Goal: Task Accomplishment & Management: Complete application form

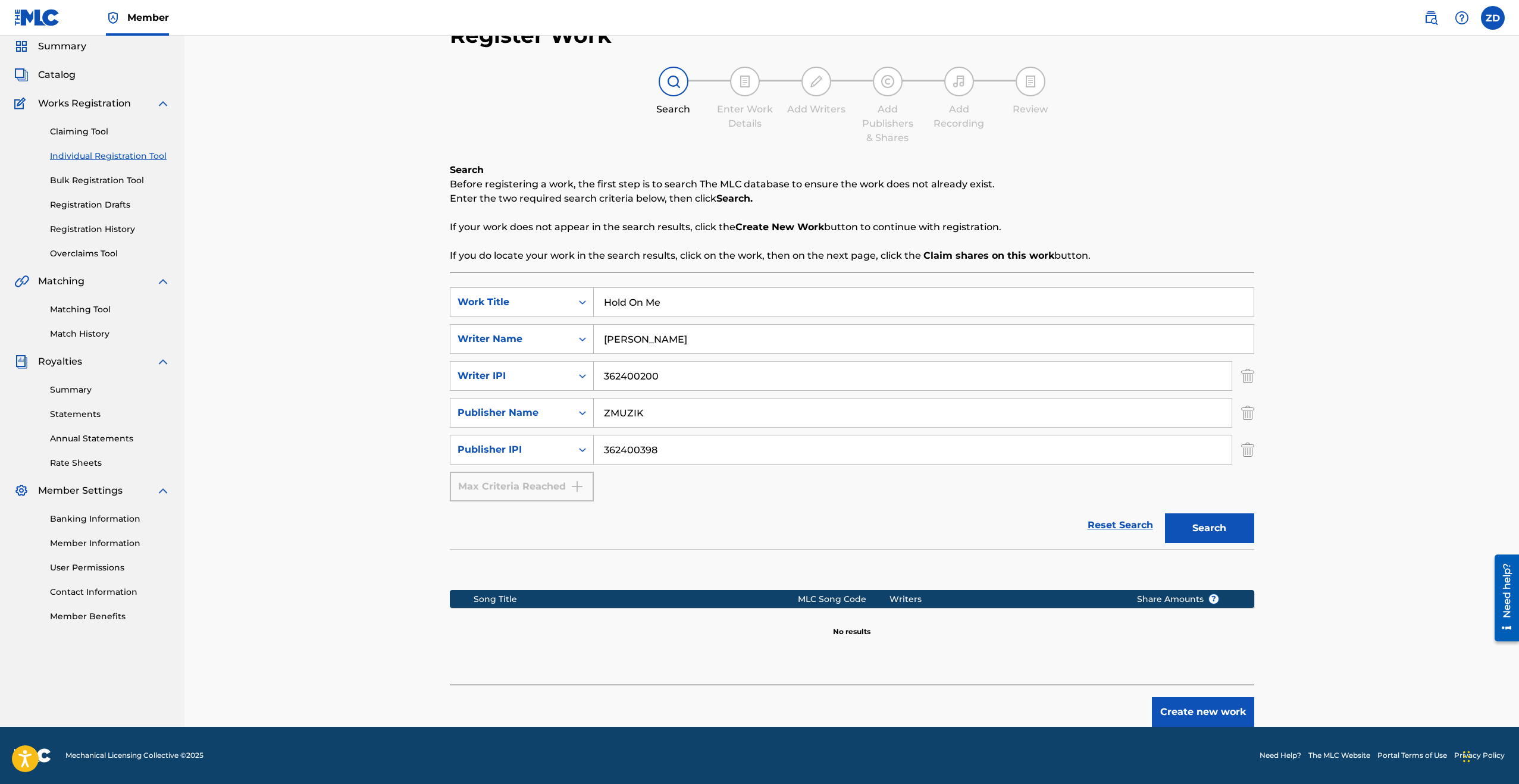
scroll to position [44, 0]
click at [1216, 719] on button "Create new work" at bounding box center [1203, 712] width 102 height 30
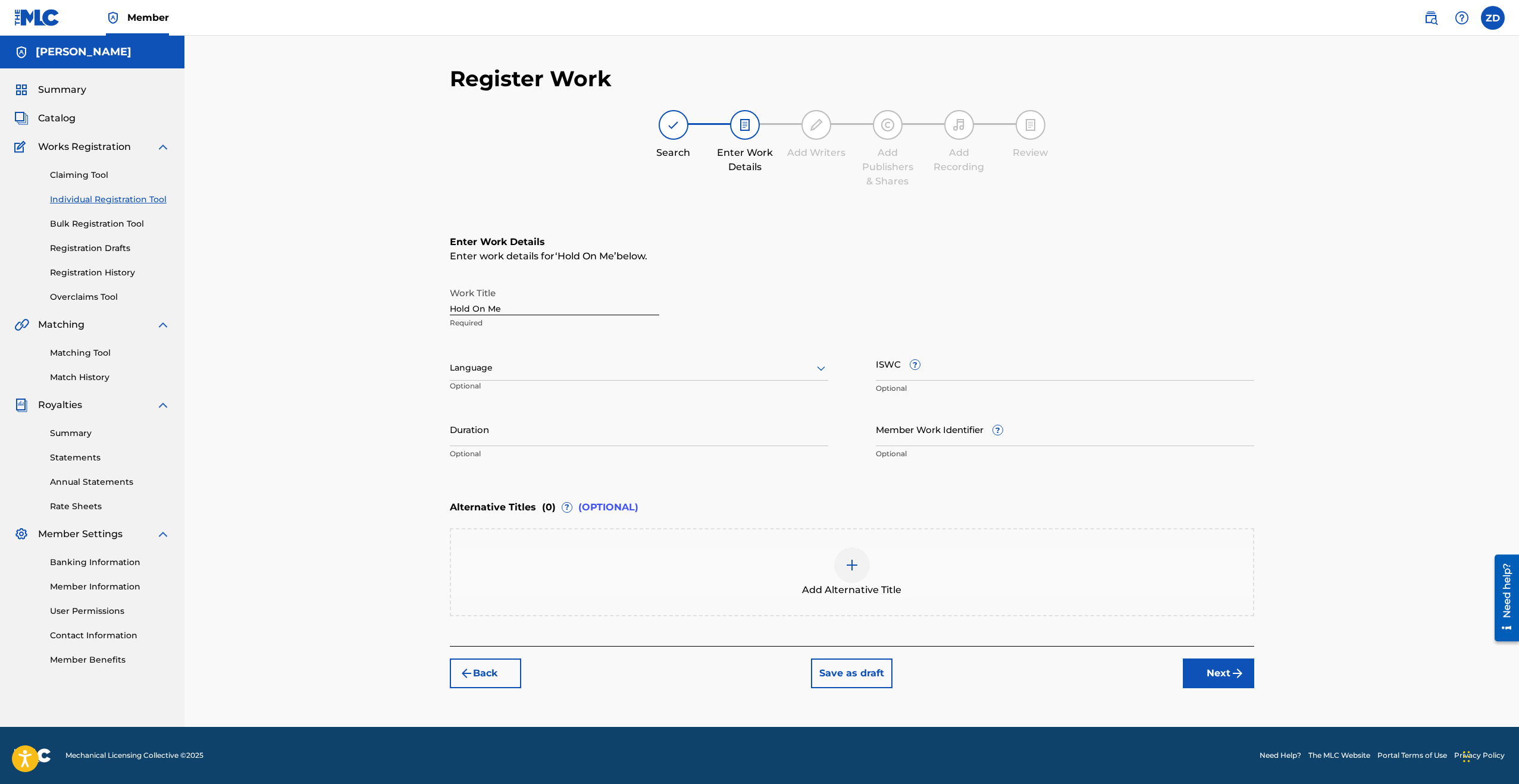
scroll to position [0, 0]
click at [537, 439] on input "Duration" at bounding box center [639, 429] width 378 height 34
type input "02:58"
click at [738, 499] on div "Alternative Titles ( 0 ) ? (OPTIONAL)" at bounding box center [852, 507] width 804 height 26
click at [1221, 676] on button "Next" at bounding box center [1219, 674] width 72 height 30
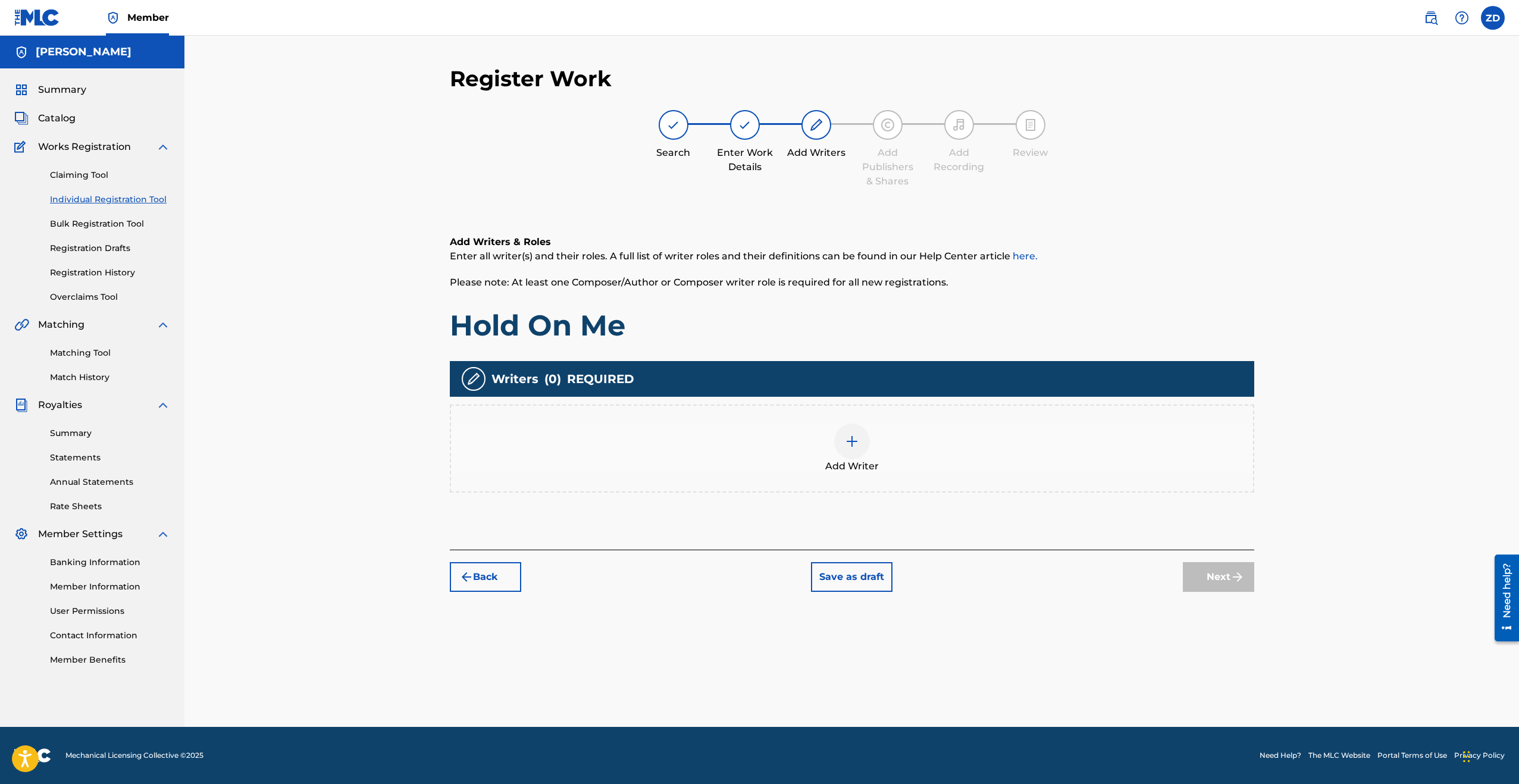
click at [836, 445] on div at bounding box center [851, 441] width 36 height 36
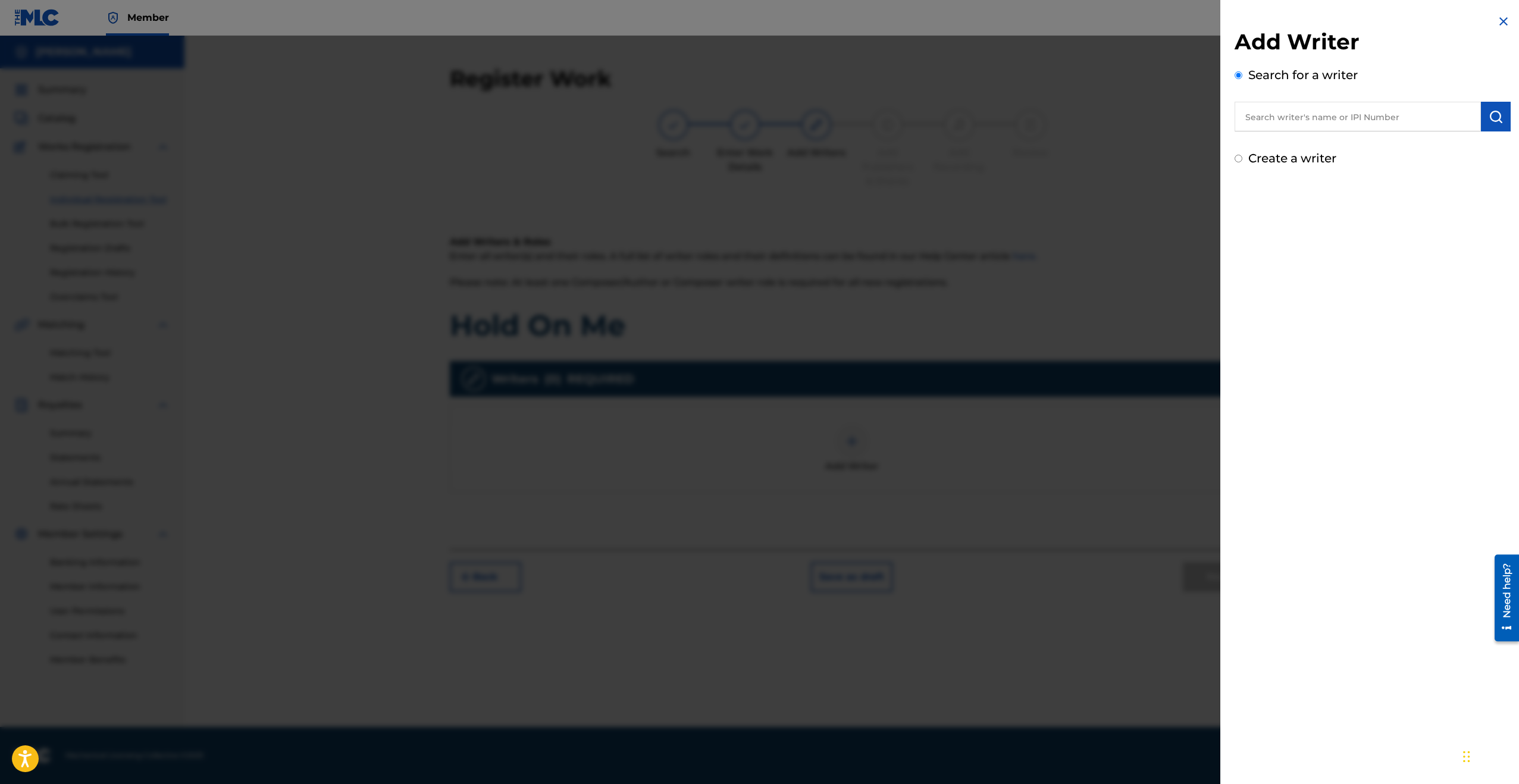
click at [1315, 114] on input "text" at bounding box center [1358, 117] width 246 height 30
click at [1369, 148] on div "[PERSON_NAME]" at bounding box center [1358, 144] width 246 height 21
type input "[PERSON_NAME]"
click at [1388, 117] on input "[PERSON_NAME]" at bounding box center [1358, 117] width 246 height 30
click at [1489, 116] on img "submit" at bounding box center [1496, 117] width 14 height 14
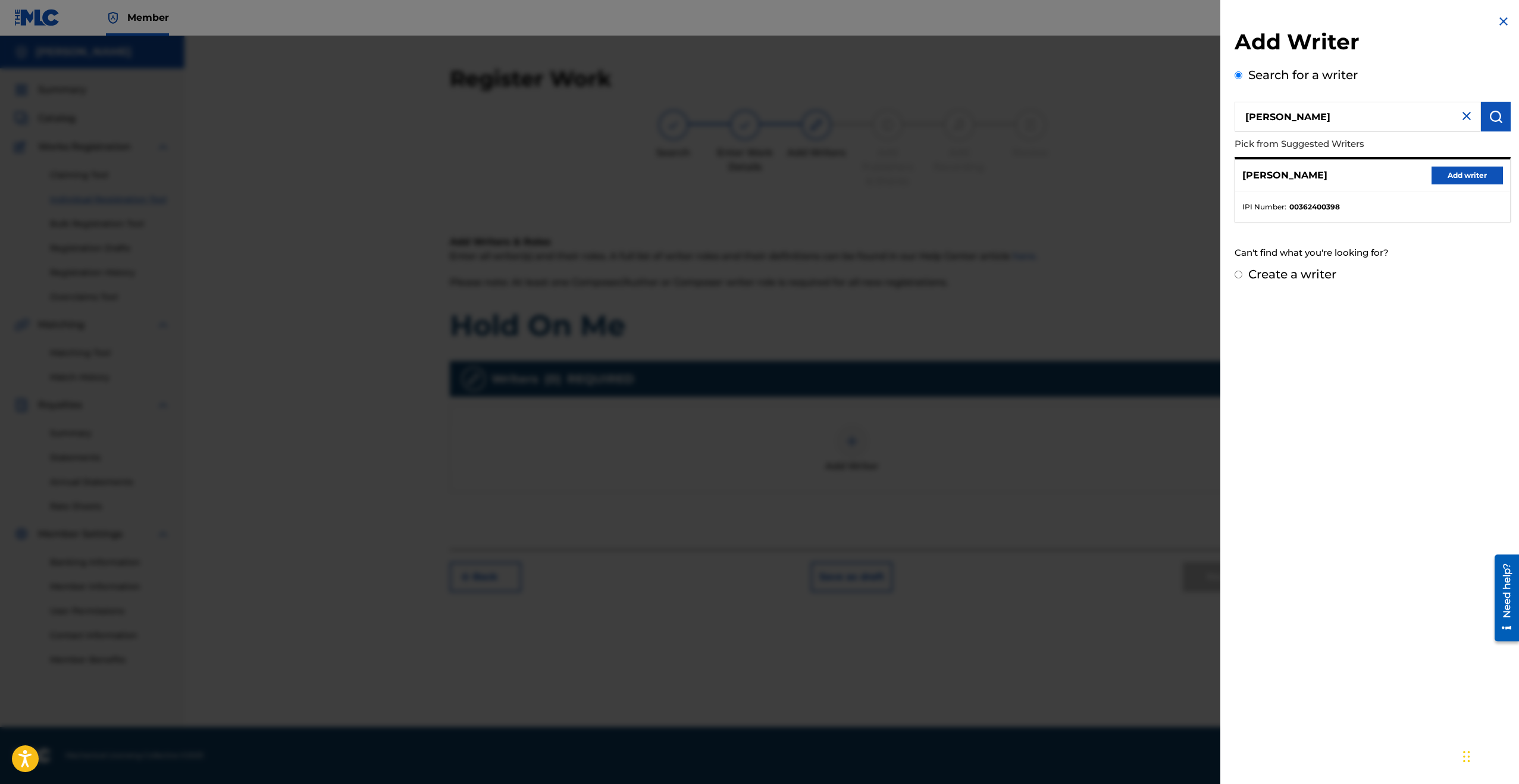
click at [1459, 173] on button "Add writer" at bounding box center [1467, 175] width 72 height 18
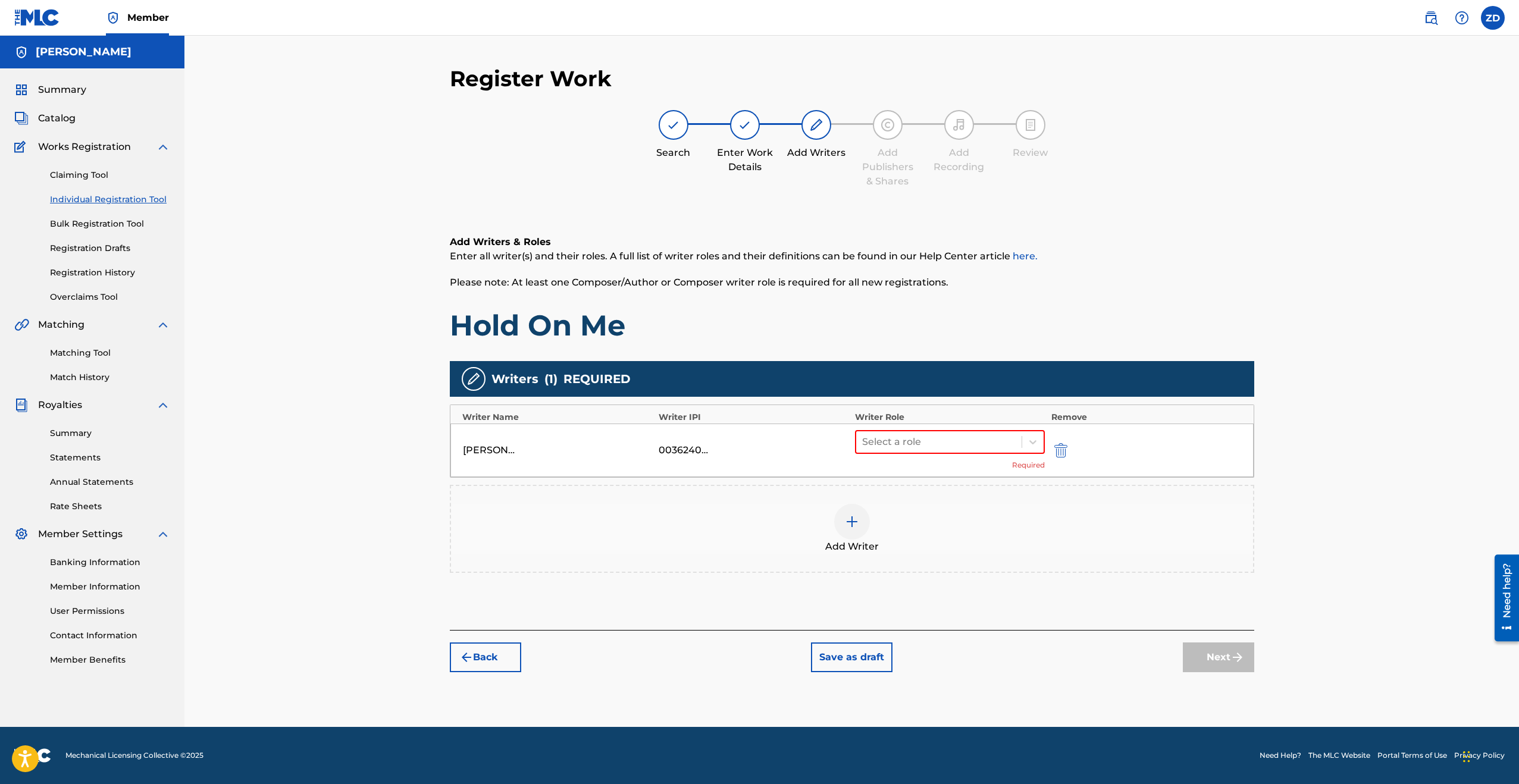
click at [839, 523] on div at bounding box center [851, 521] width 36 height 36
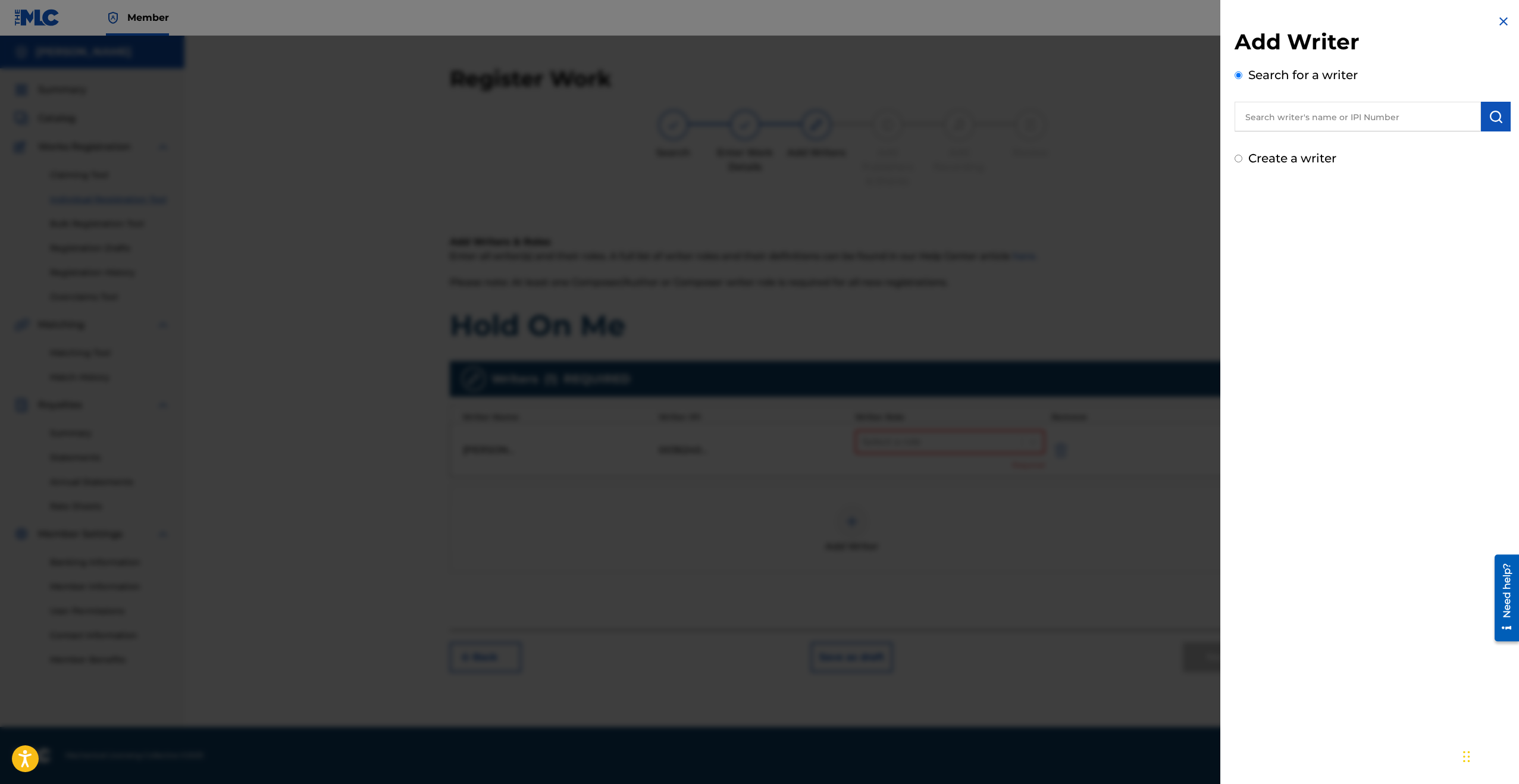
click at [1388, 121] on input "text" at bounding box center [1358, 117] width 246 height 30
paste input "788612100"
type input "788612100"
click at [1499, 117] on button "submit" at bounding box center [1496, 117] width 30 height 30
drag, startPoint x: 1348, startPoint y: 120, endPoint x: 1155, endPoint y: 122, distance: 193.0
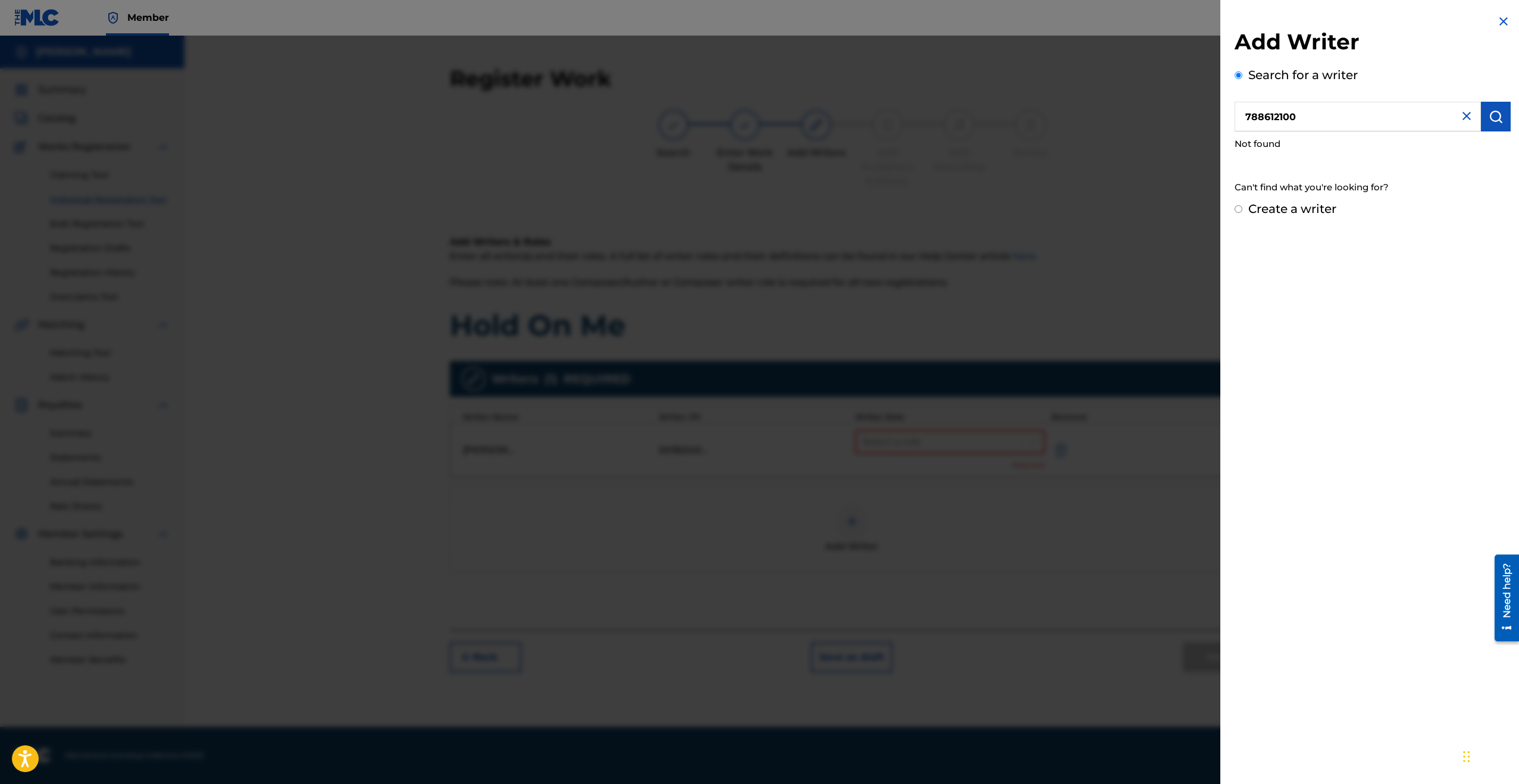
click at [1155, 121] on div "Add Writer Search for a writer 788612100 Not found Can't find what you're looki…" at bounding box center [760, 410] width 1519 height 749
type input "[DEMOGRAPHIC_DATA][PERSON_NAME]"
click at [1495, 116] on img "submit" at bounding box center [1496, 117] width 14 height 14
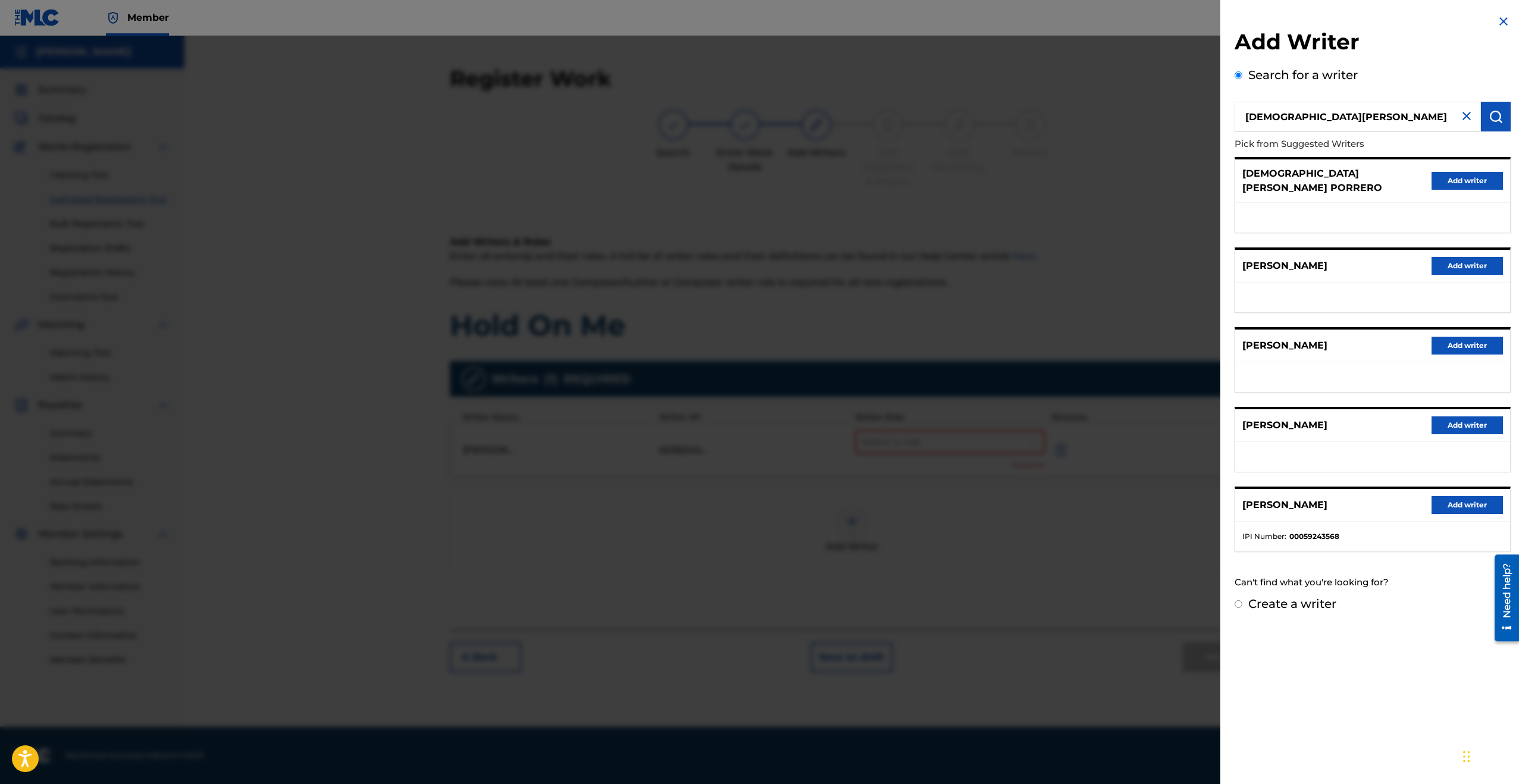
click at [1460, 112] on img at bounding box center [1466, 116] width 14 height 14
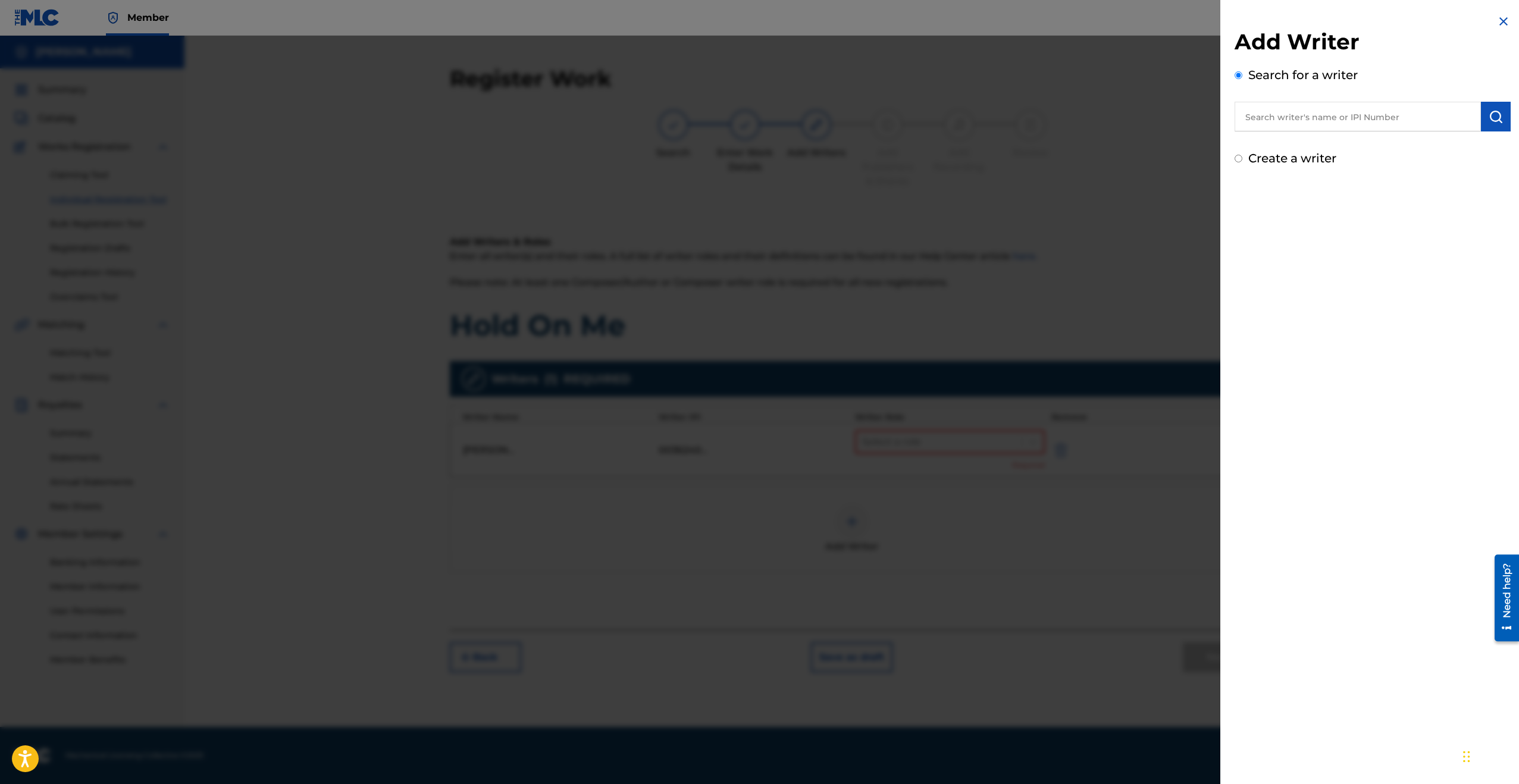
click at [1242, 155] on input "Create a writer" at bounding box center [1239, 159] width 8 height 8
radio input "false"
radio input "true"
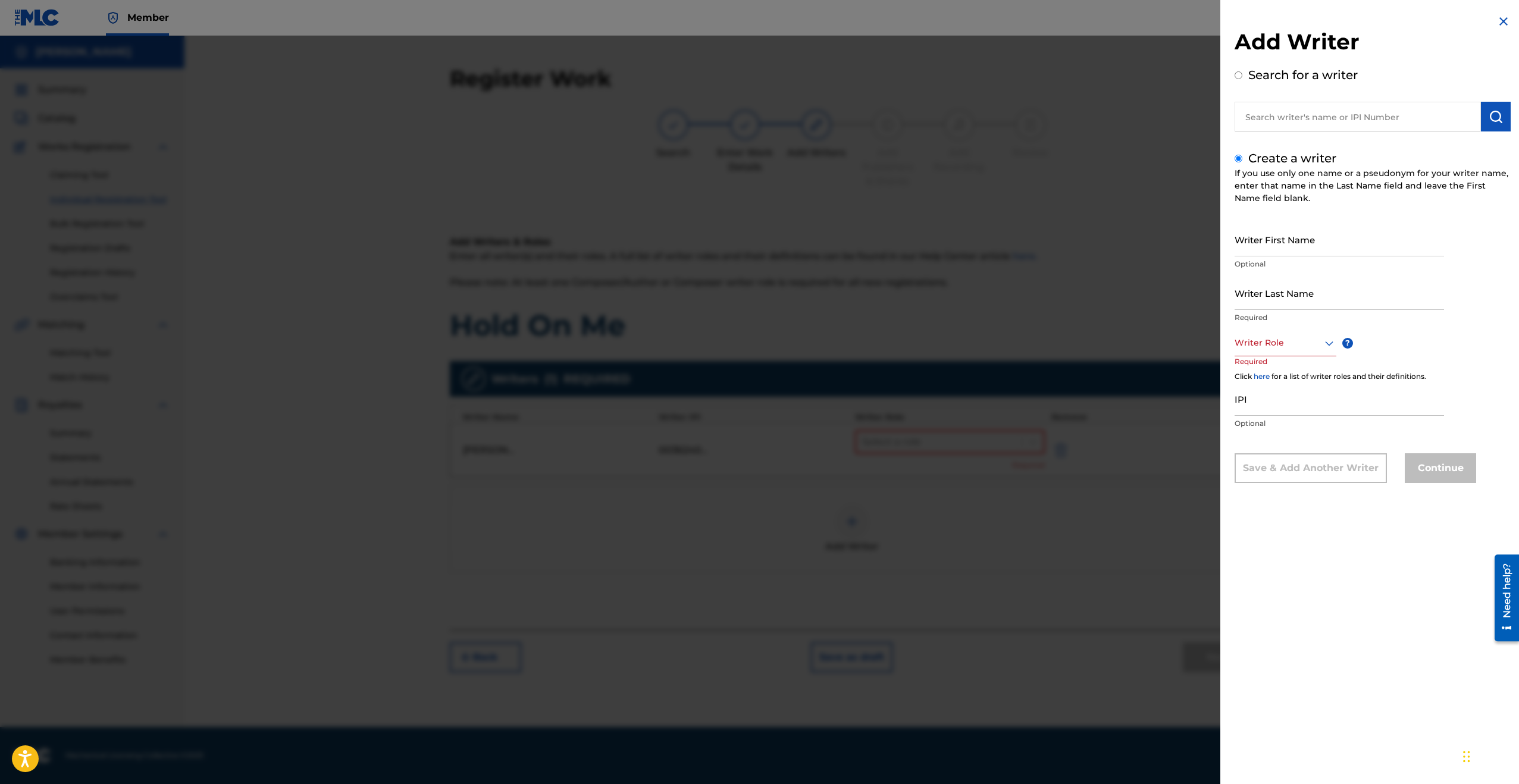
click at [1316, 240] on input "Writer First Name" at bounding box center [1339, 239] width 209 height 34
click at [1316, 338] on div at bounding box center [1286, 343] width 102 height 15
click at [1290, 470] on div "Composer" at bounding box center [1285, 477] width 101 height 27
click at [1279, 248] on input "Writer First Name" at bounding box center [1339, 239] width 209 height 34
type input "[DEMOGRAPHIC_DATA]"
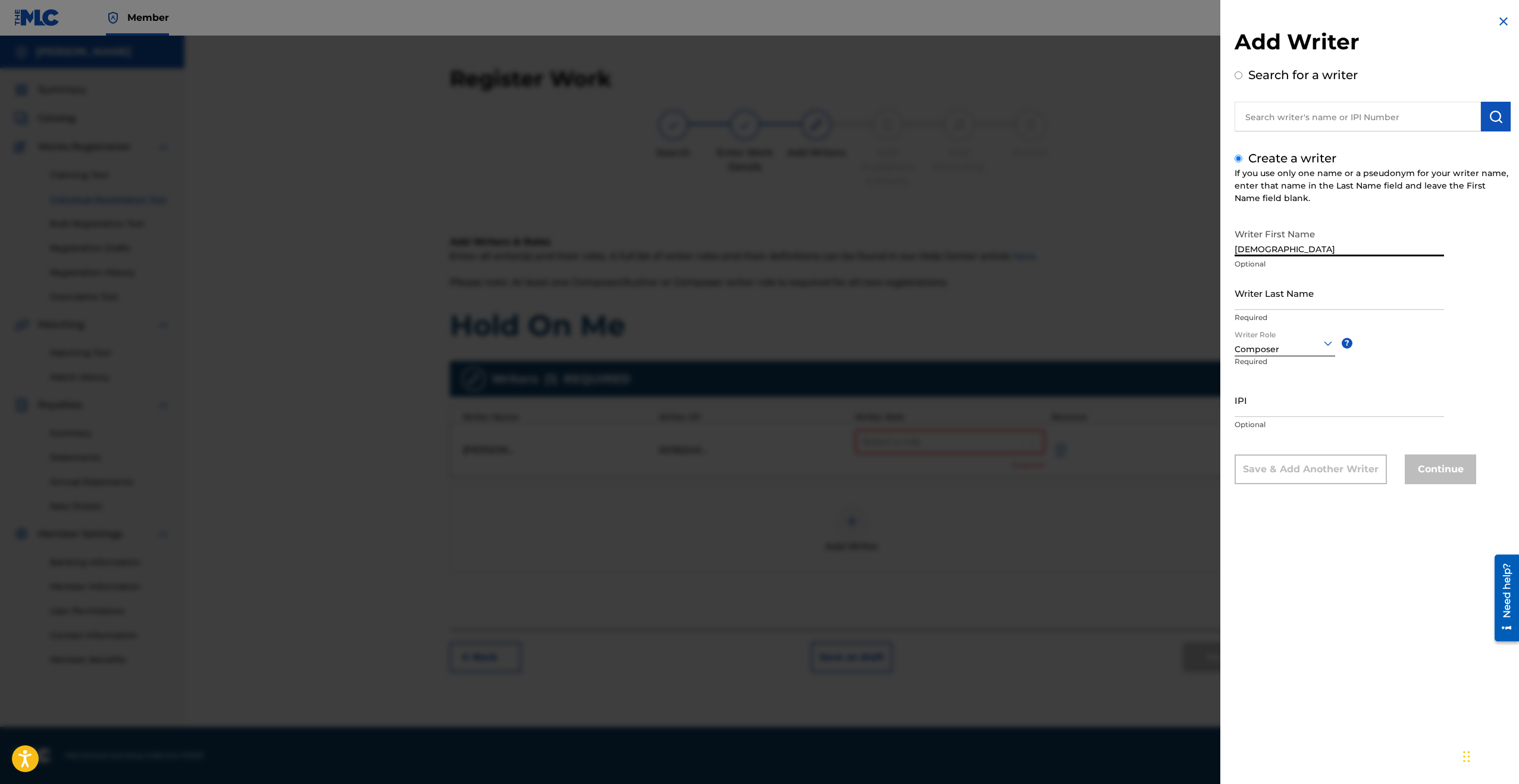
click at [1287, 299] on input "Writer Last Name" at bounding box center [1339, 293] width 209 height 34
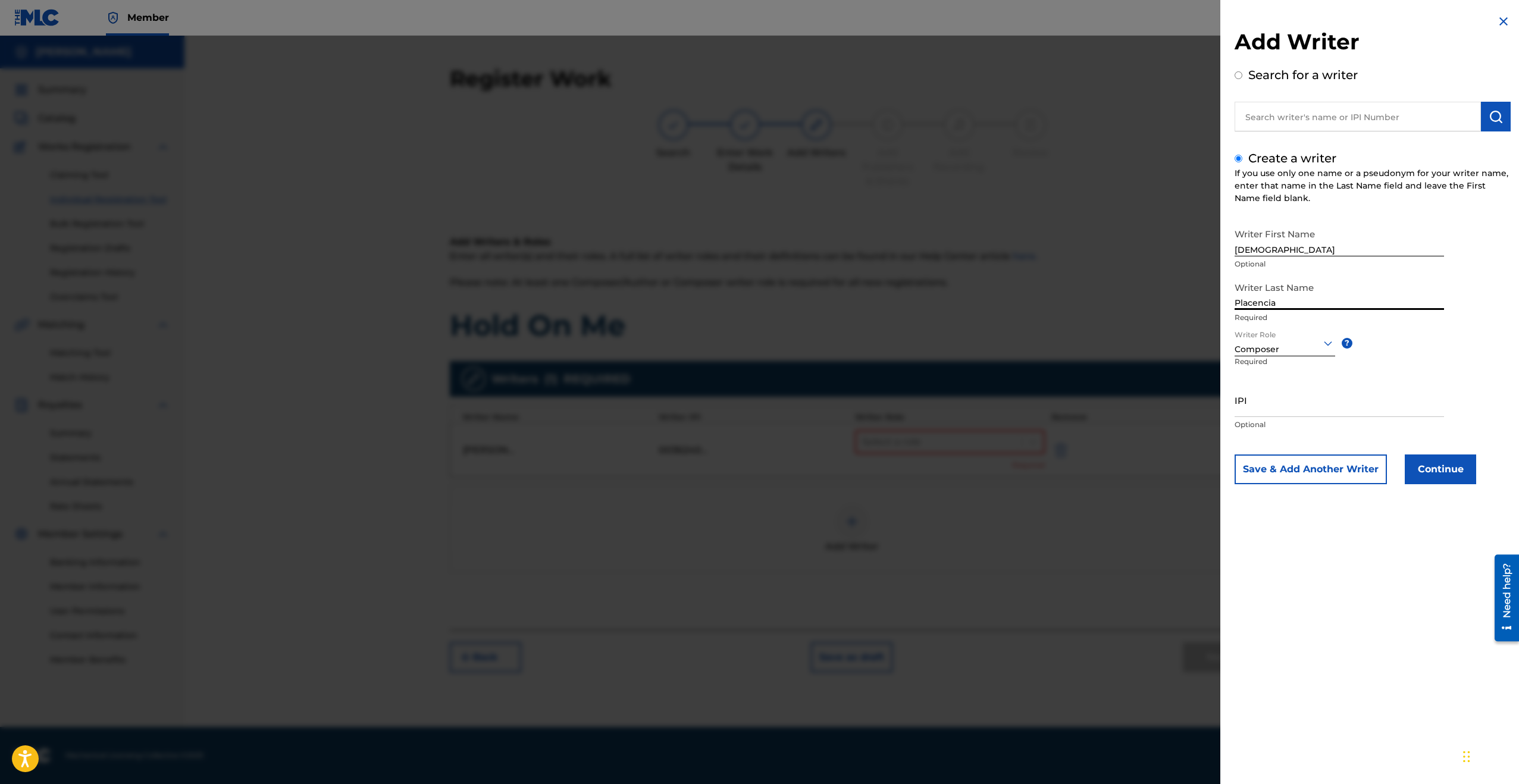
type input "Placencia"
click at [1286, 406] on input "IPI" at bounding box center [1339, 399] width 209 height 34
paste input "788612100"
type input "788612100"
click at [1314, 473] on button "Save & Add Another Writer" at bounding box center [1311, 470] width 152 height 30
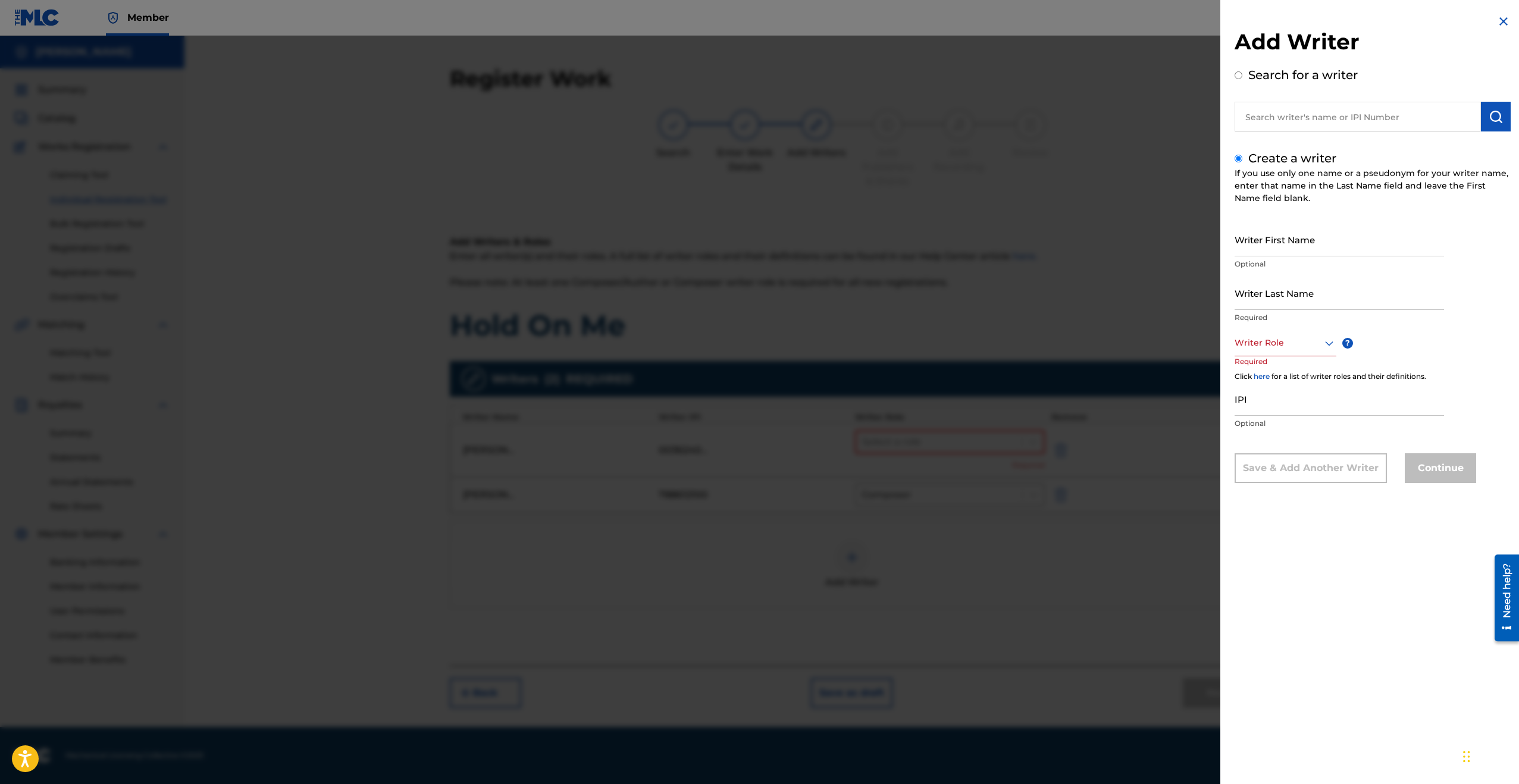
click at [979, 460] on div at bounding box center [760, 427] width 1519 height 784
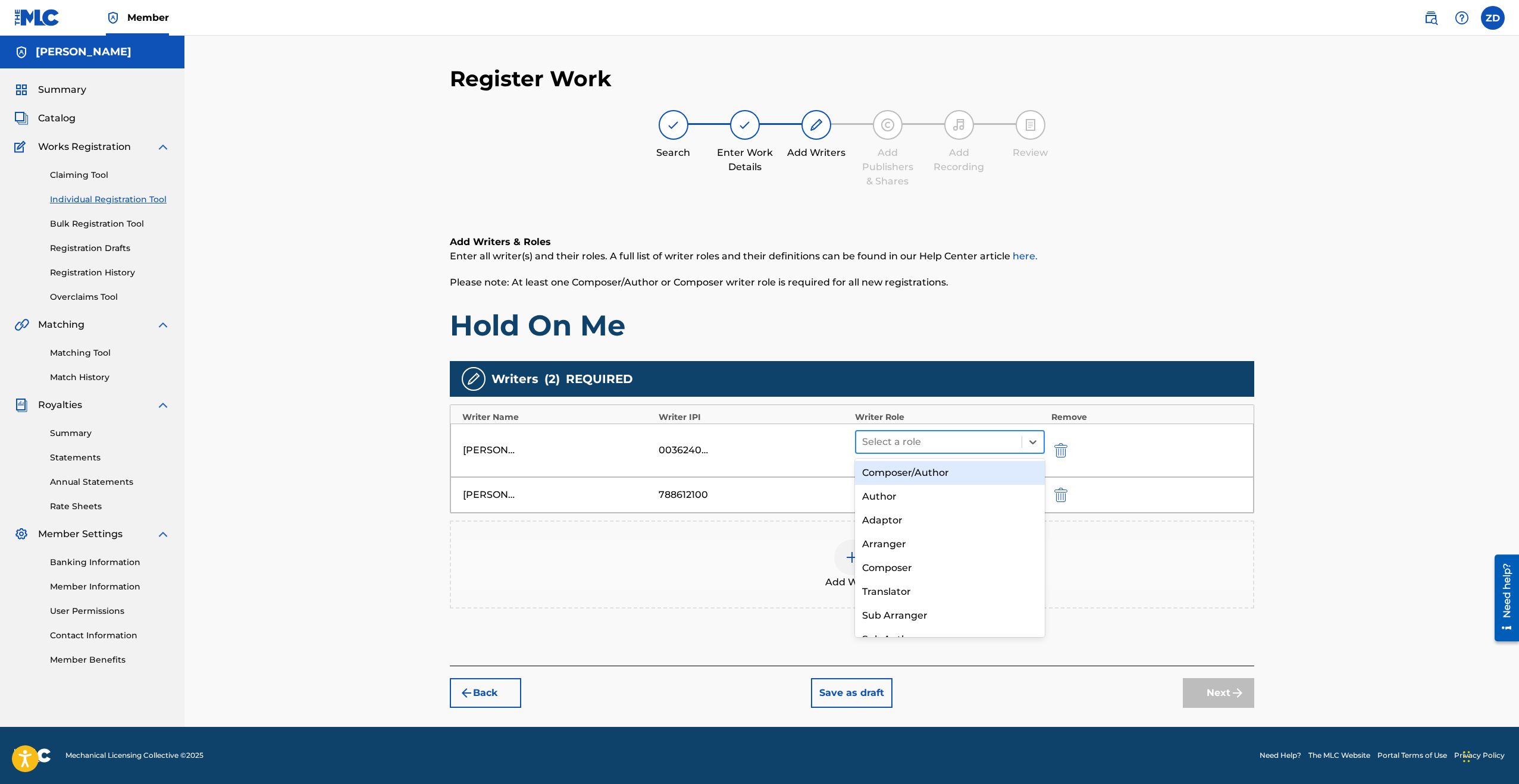
click at [923, 446] on div at bounding box center [939, 441] width 154 height 17
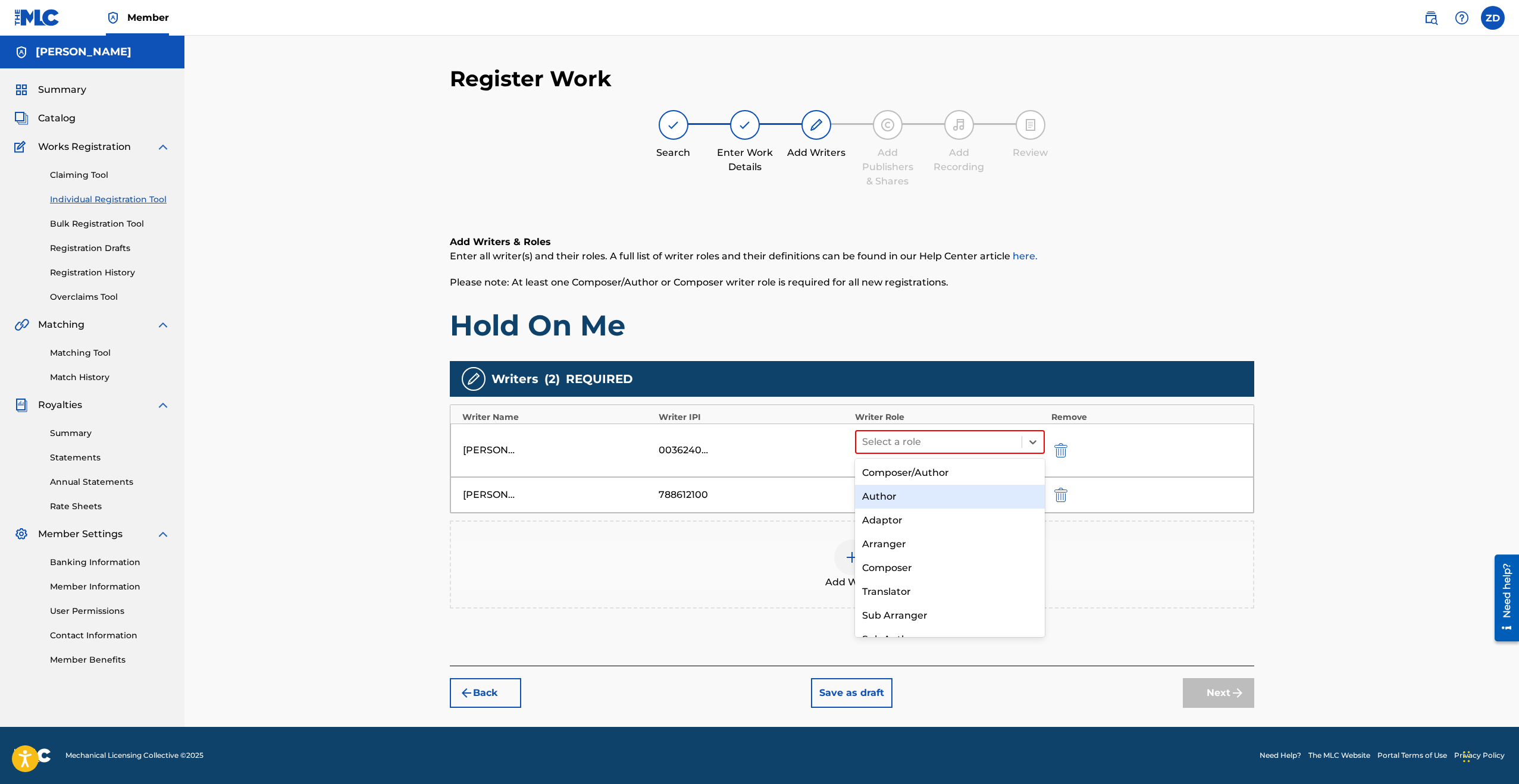
click at [921, 500] on div "Author" at bounding box center [950, 497] width 190 height 24
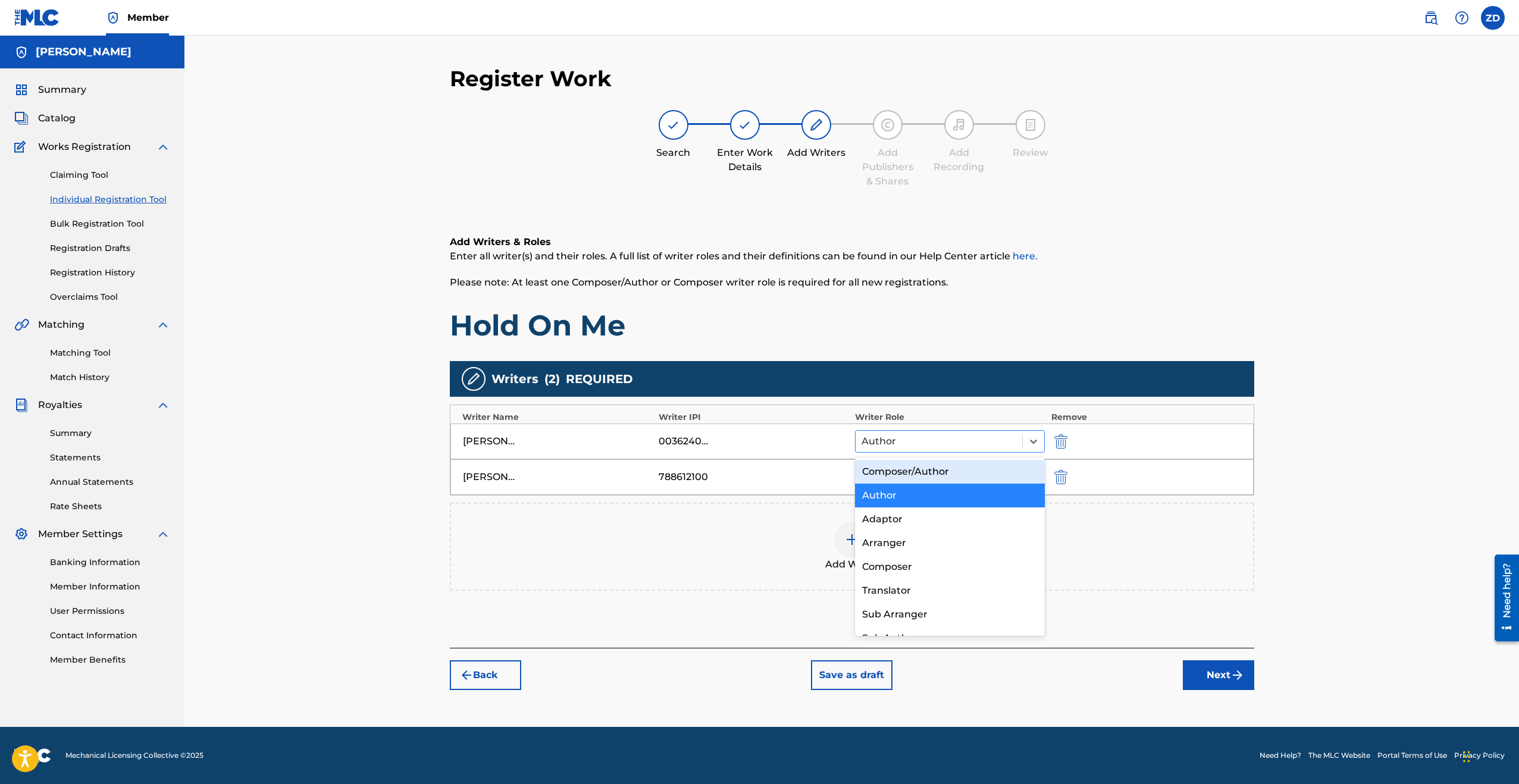
click at [934, 444] on div at bounding box center [939, 441] width 155 height 17
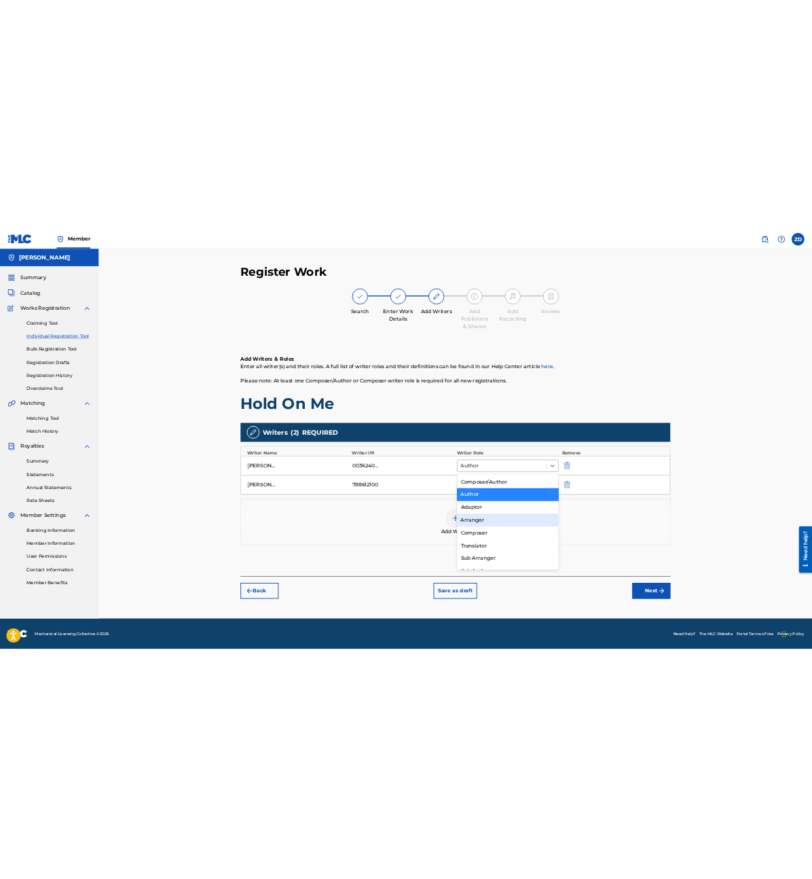
scroll to position [19, 0]
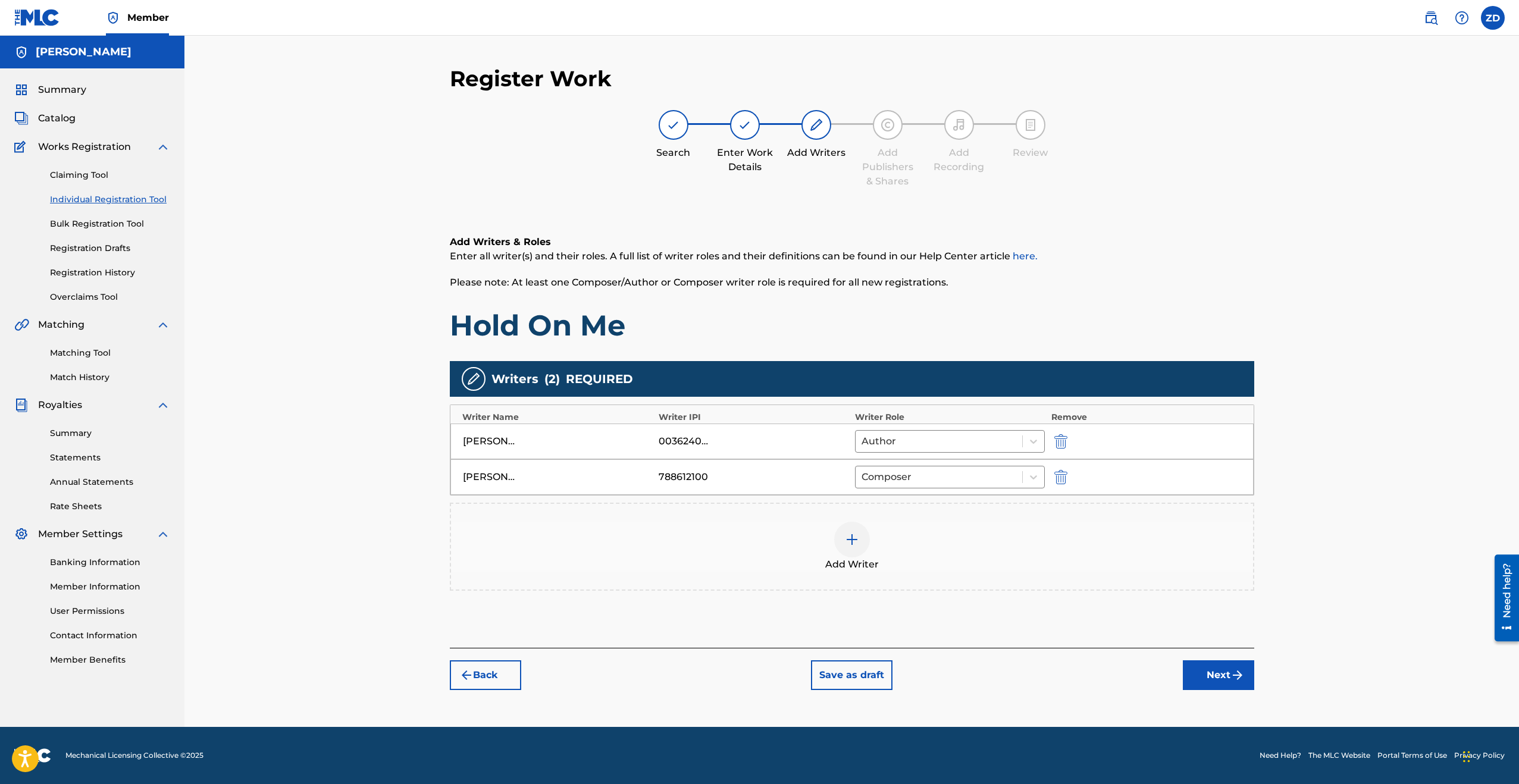
click at [723, 533] on div "Add Writer" at bounding box center [852, 547] width 802 height 50
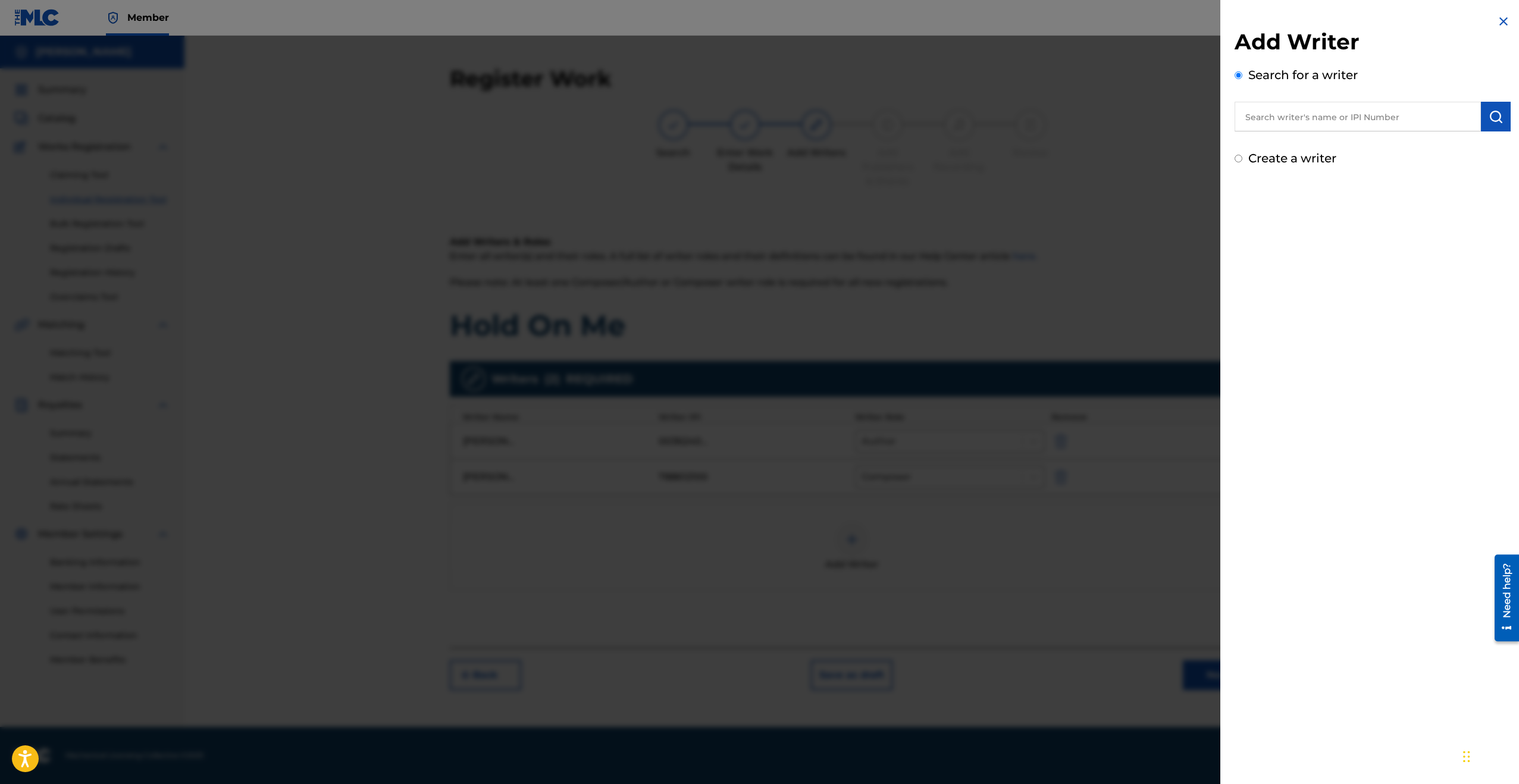
click at [1506, 21] on img at bounding box center [1503, 21] width 14 height 14
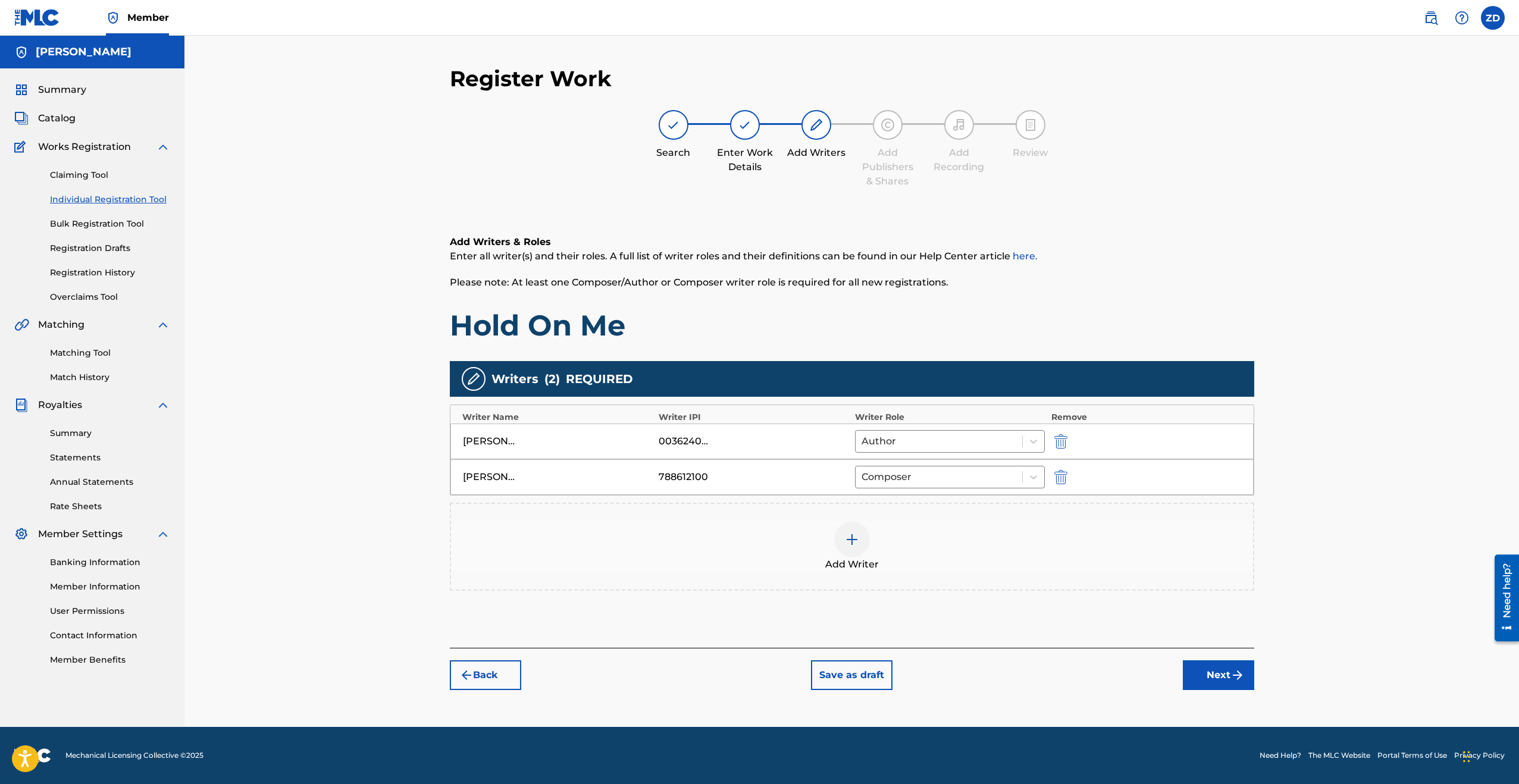
click at [1216, 668] on button "Next" at bounding box center [1219, 675] width 72 height 30
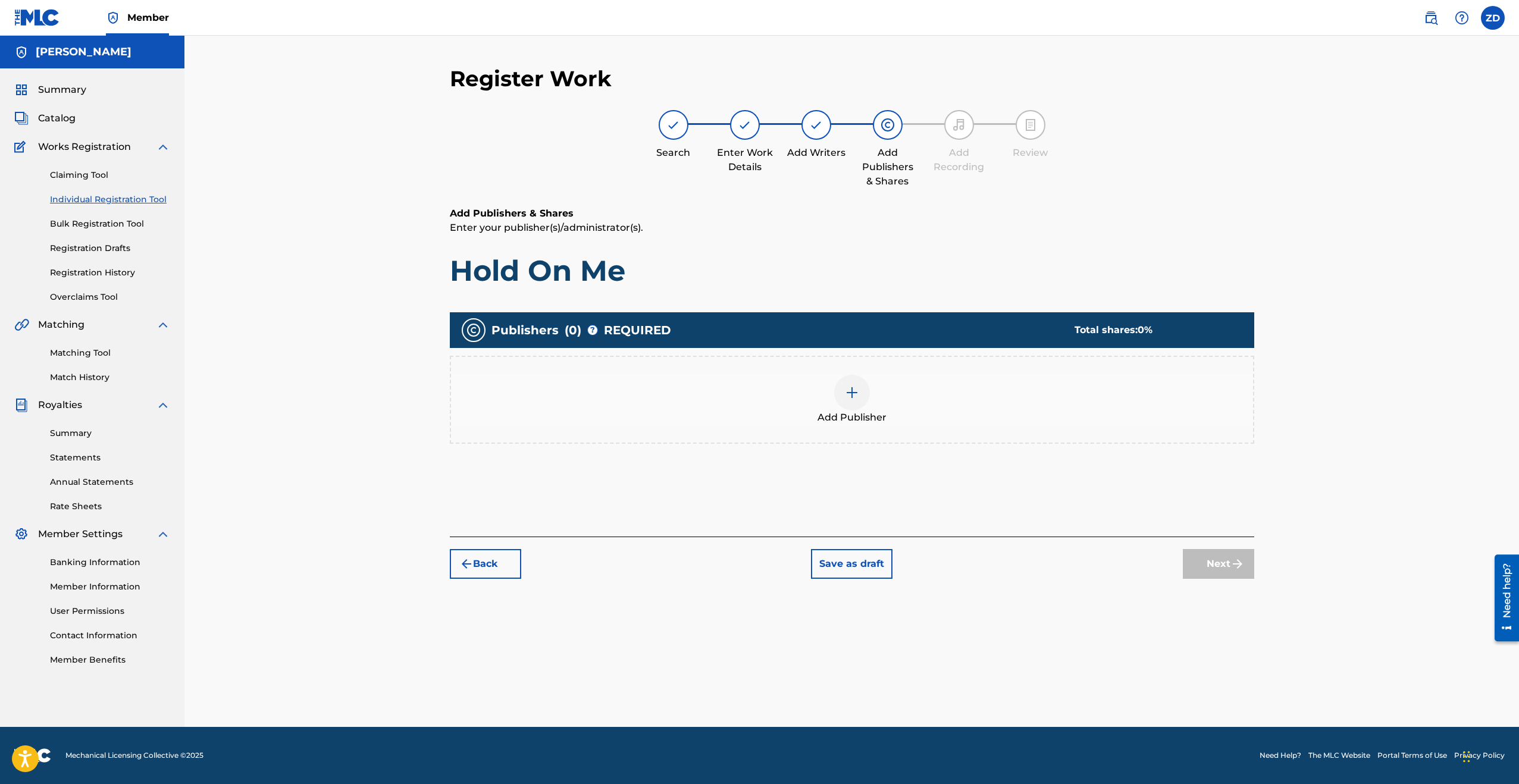
click at [869, 392] on div at bounding box center [851, 392] width 36 height 36
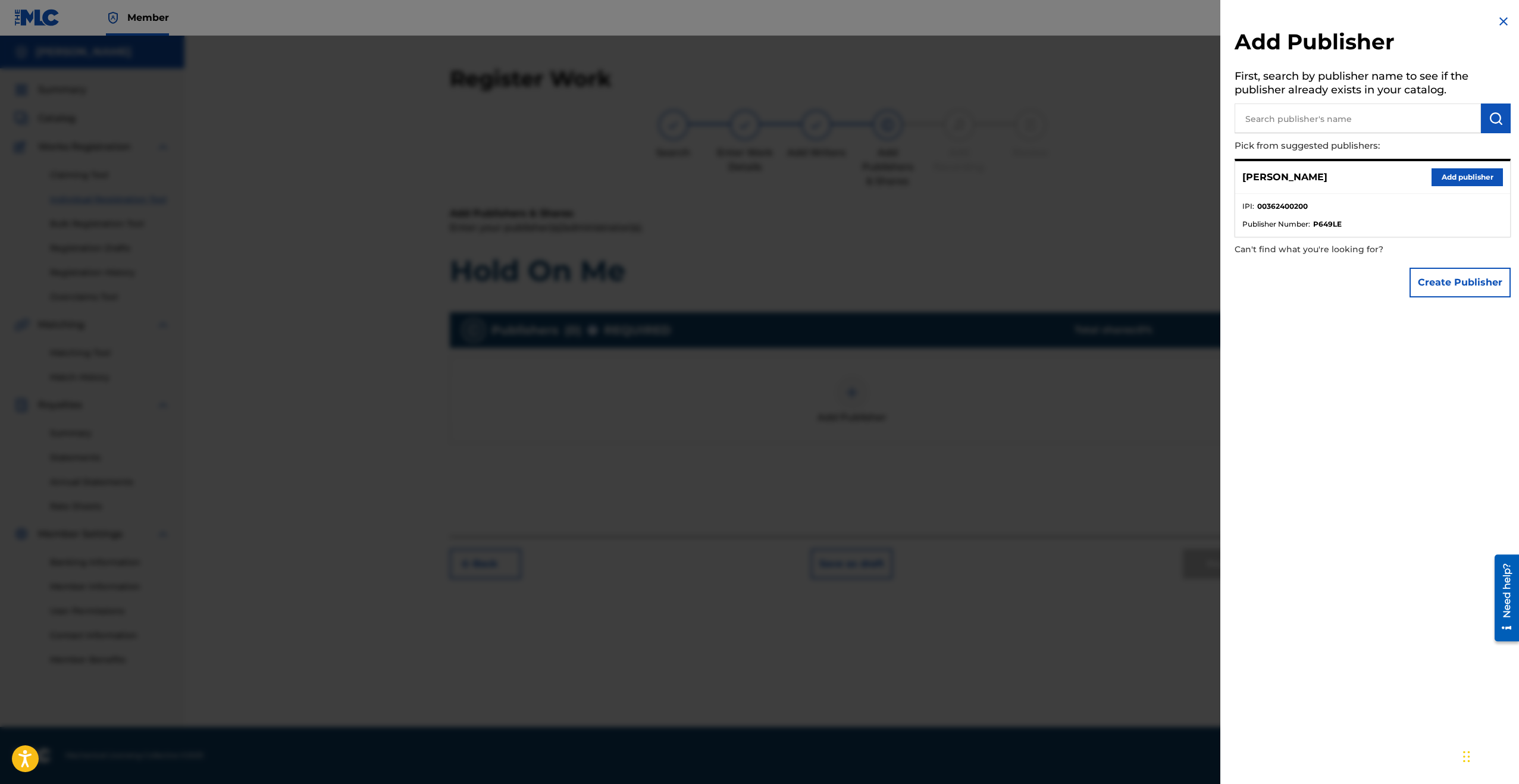
click at [1471, 179] on button "Add publisher" at bounding box center [1467, 177] width 72 height 18
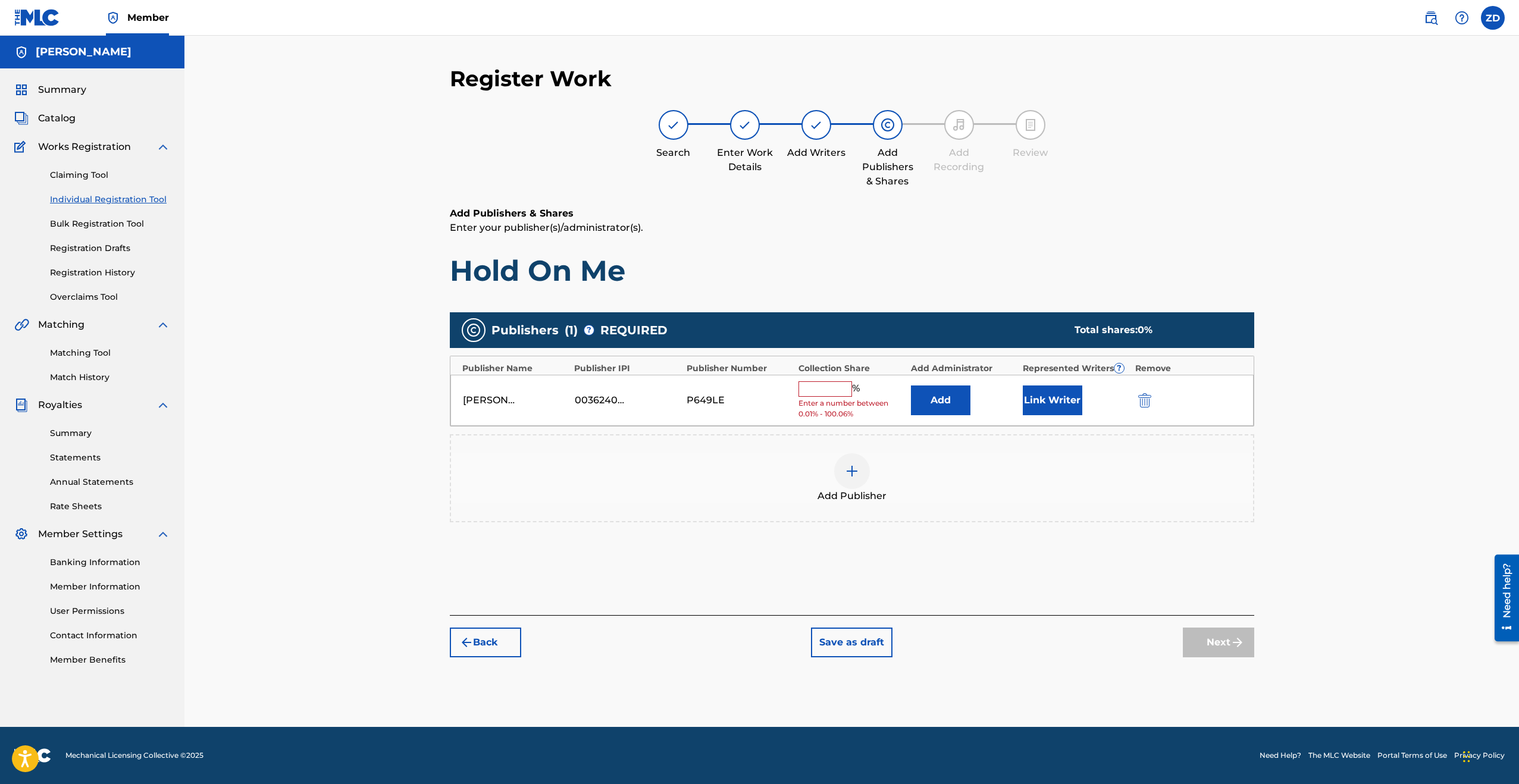
click at [835, 386] on input "text" at bounding box center [825, 389] width 53 height 16
click at [840, 467] on div at bounding box center [851, 462] width 36 height 36
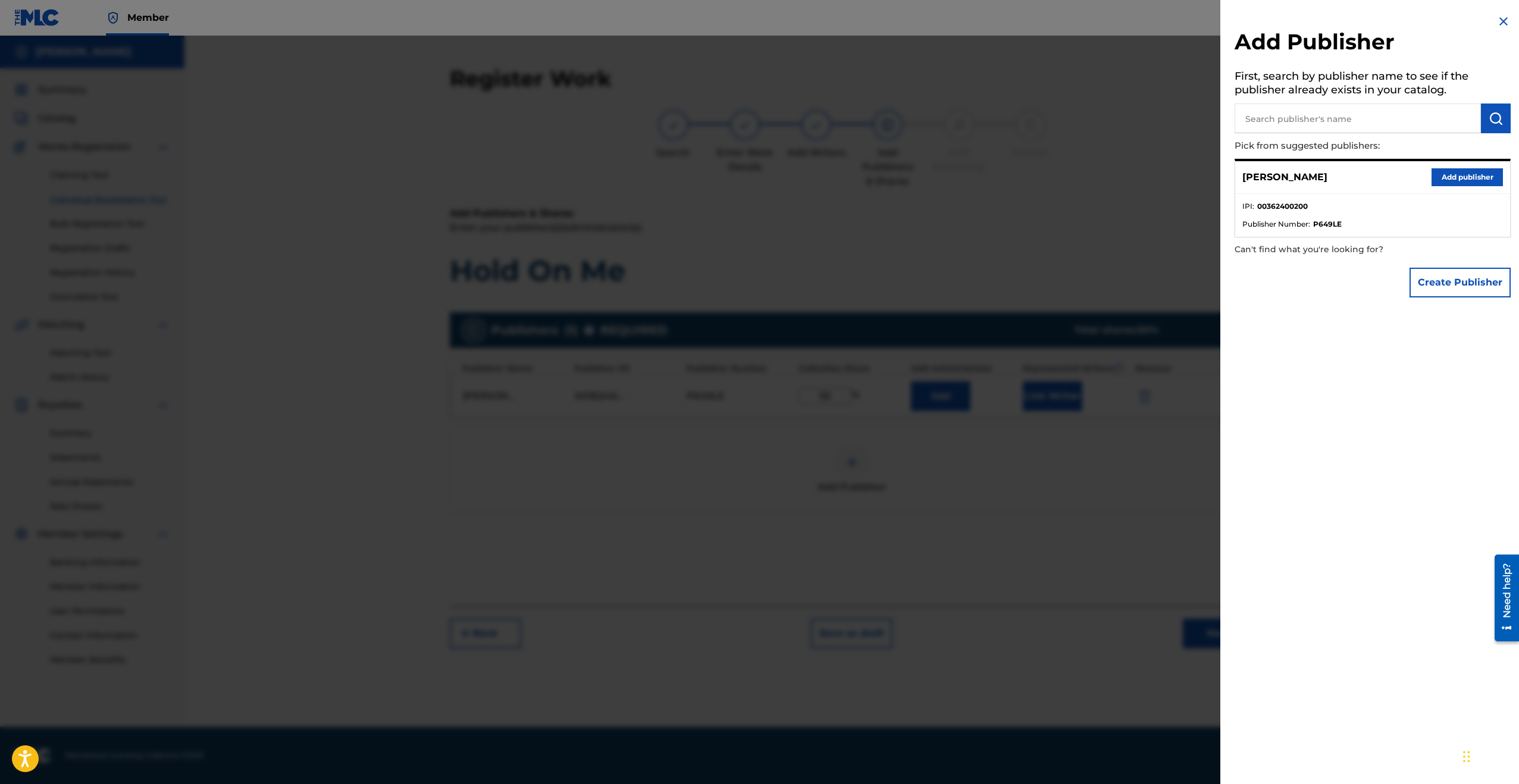
click at [1473, 275] on button "Create Publisher" at bounding box center [1459, 283] width 101 height 30
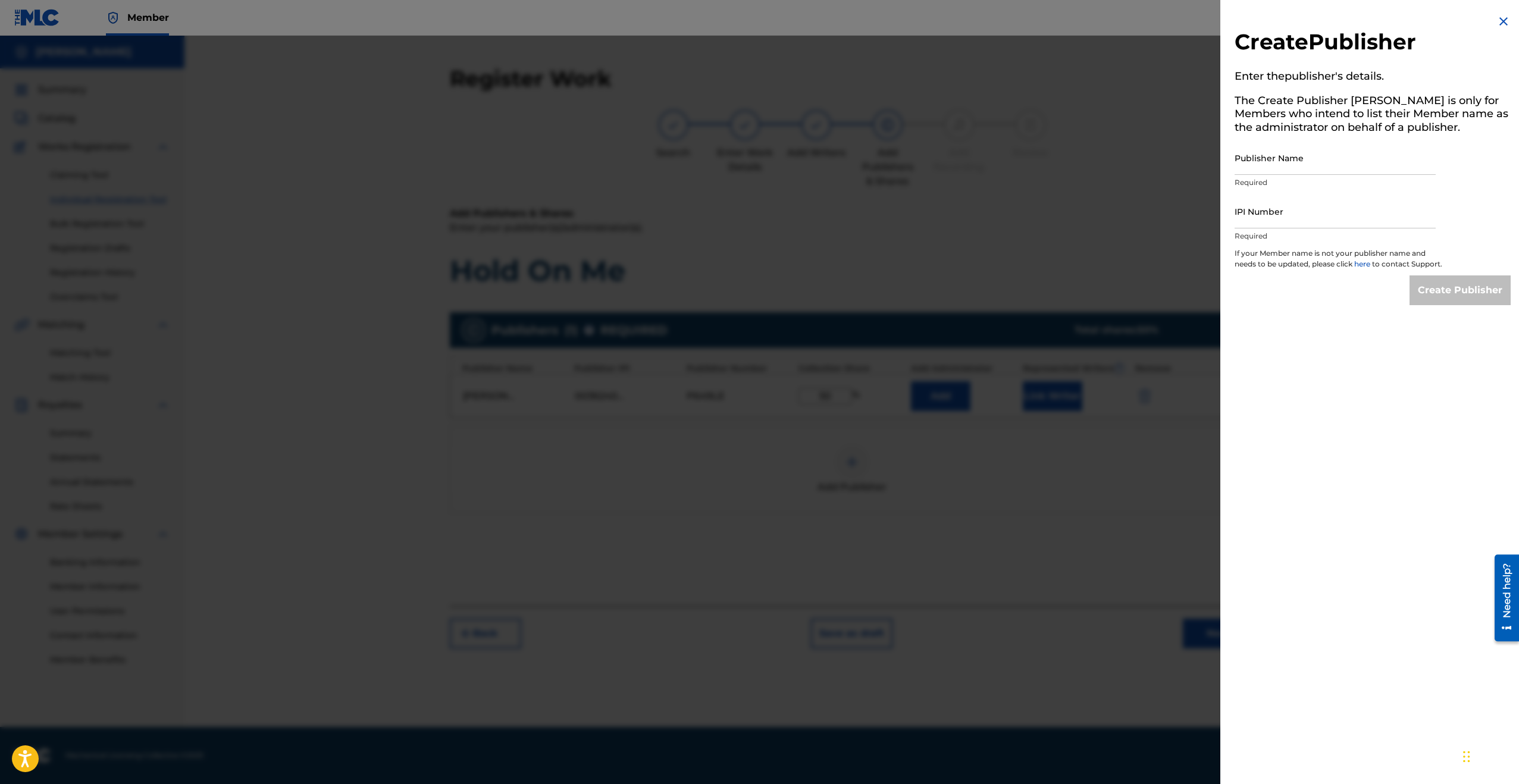
click at [1506, 23] on img at bounding box center [1503, 21] width 14 height 14
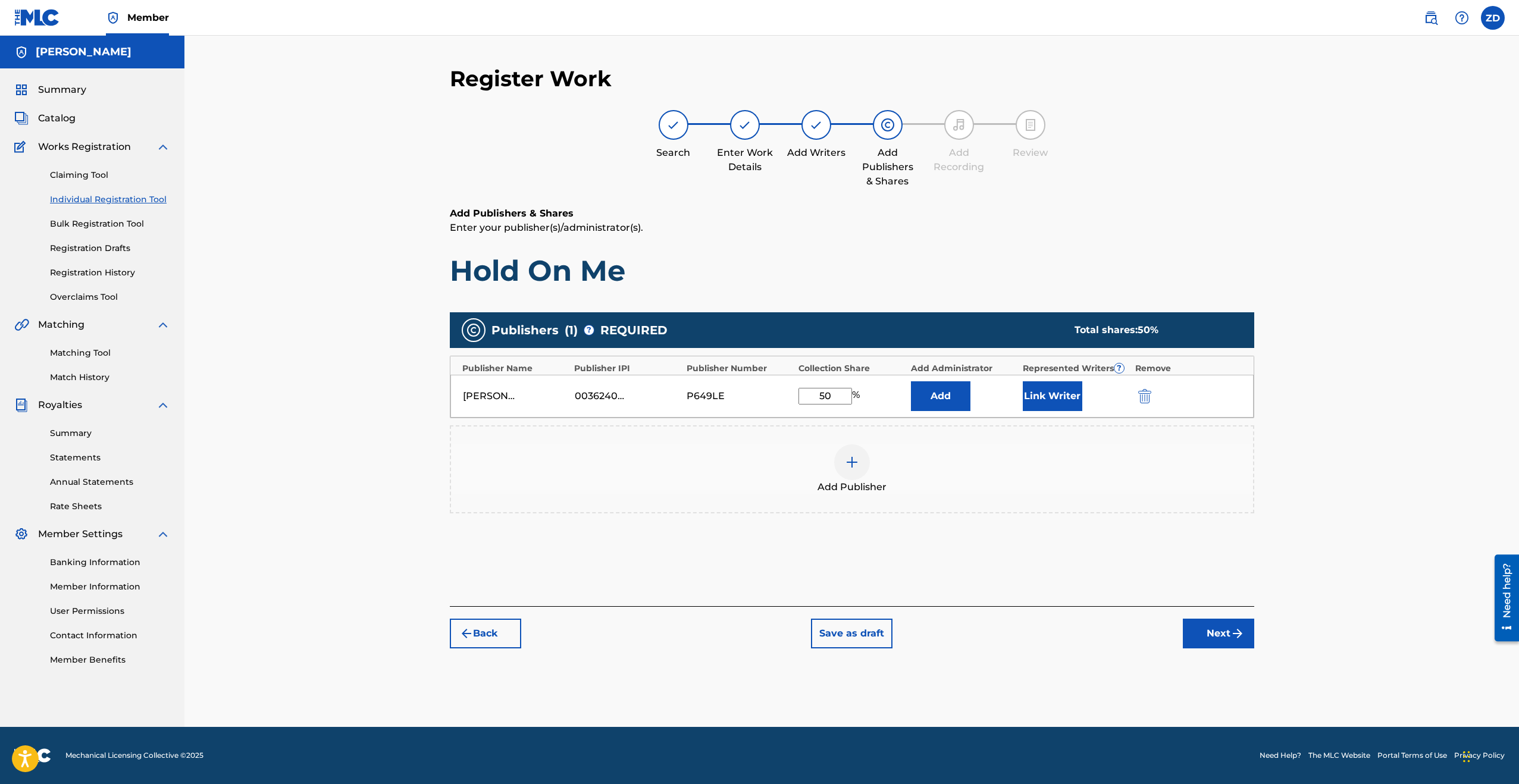
click at [856, 461] on img at bounding box center [852, 463] width 14 height 14
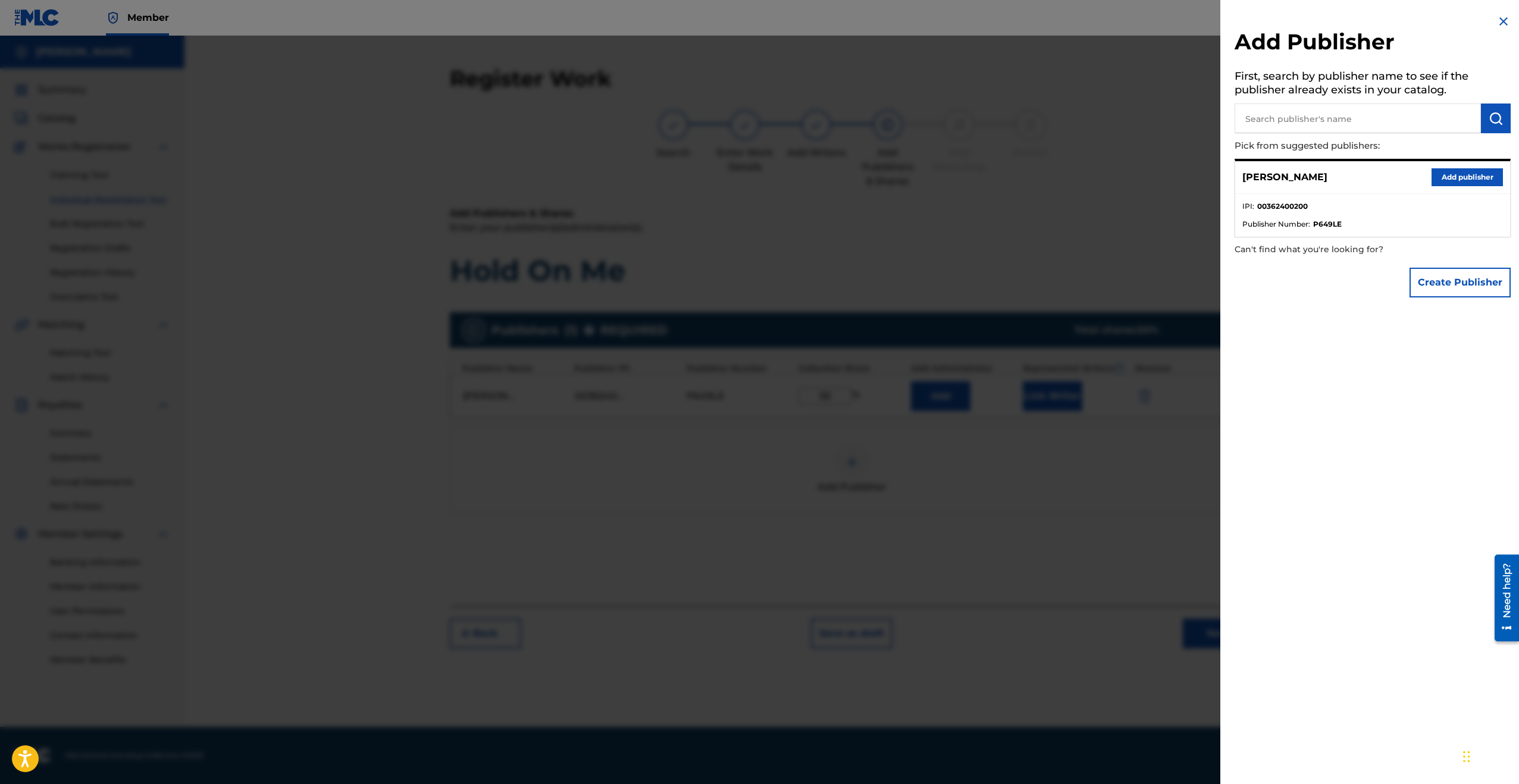
click at [1468, 278] on button "Create Publisher" at bounding box center [1459, 283] width 101 height 30
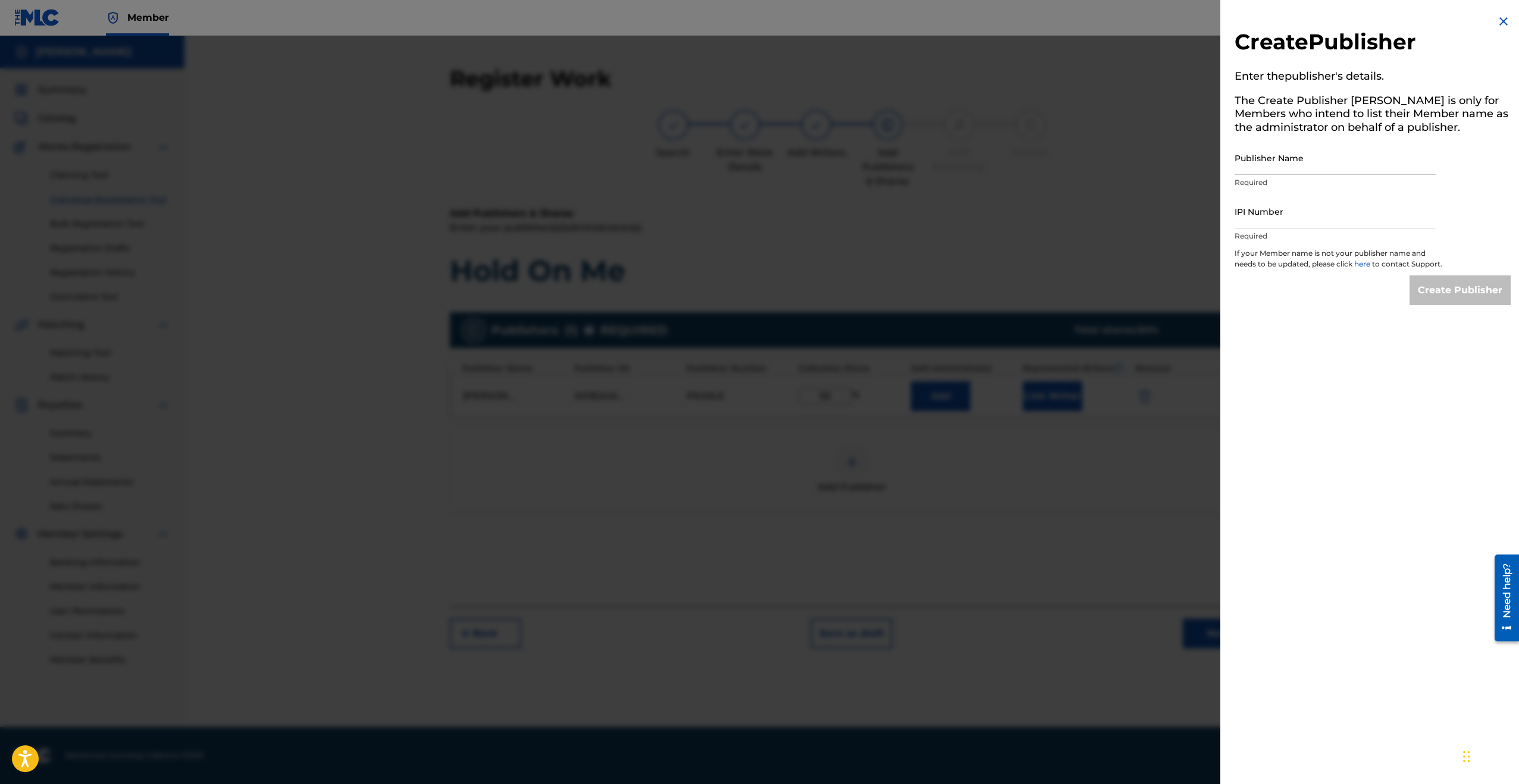
click at [1496, 18] on img at bounding box center [1503, 21] width 14 height 14
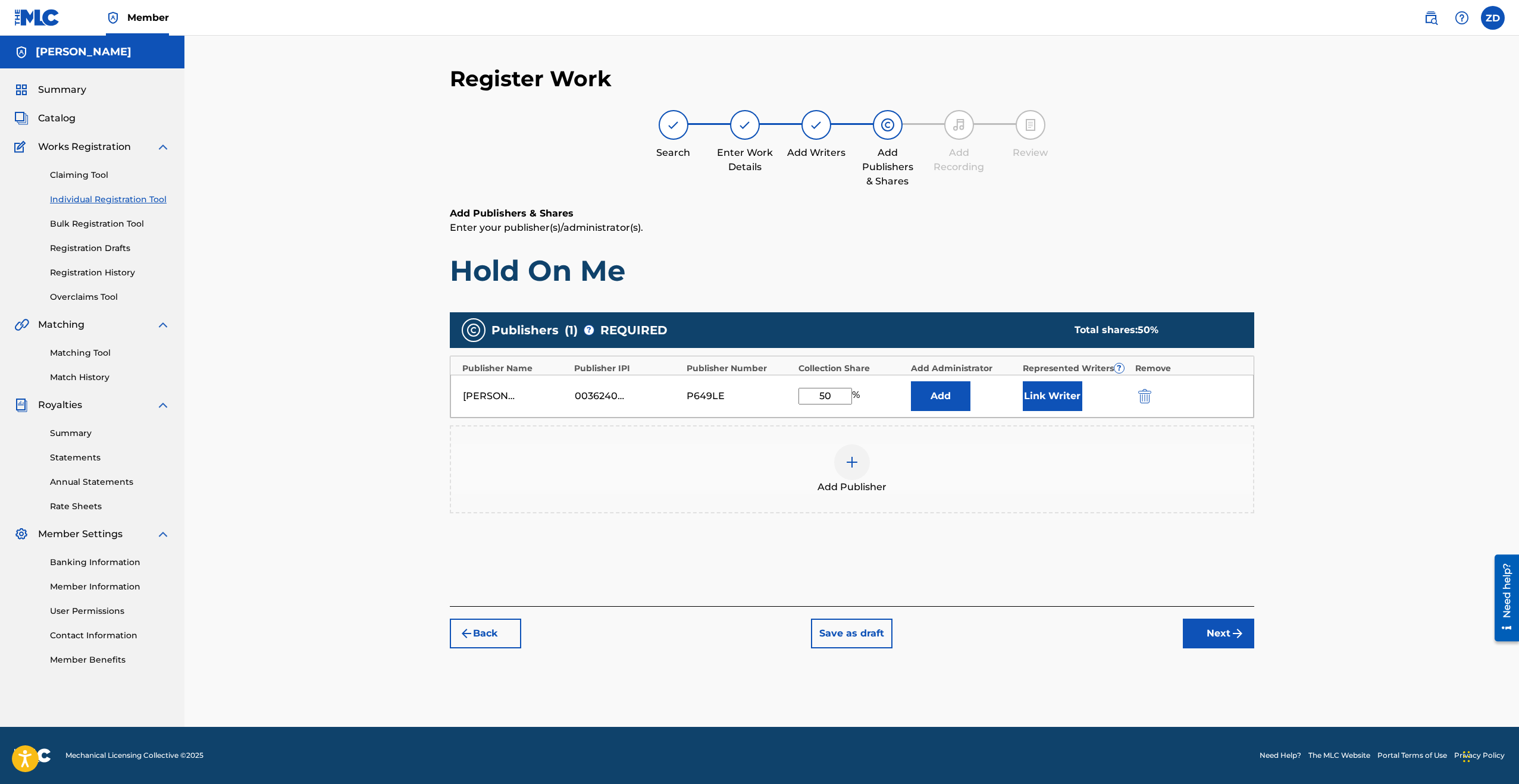
click at [838, 398] on input "50" at bounding box center [825, 396] width 53 height 17
type input "5"
type input "100"
click at [1053, 215] on h6 "Add Publishers & Shares" at bounding box center [852, 214] width 804 height 14
click at [1207, 646] on button "Next" at bounding box center [1219, 633] width 72 height 30
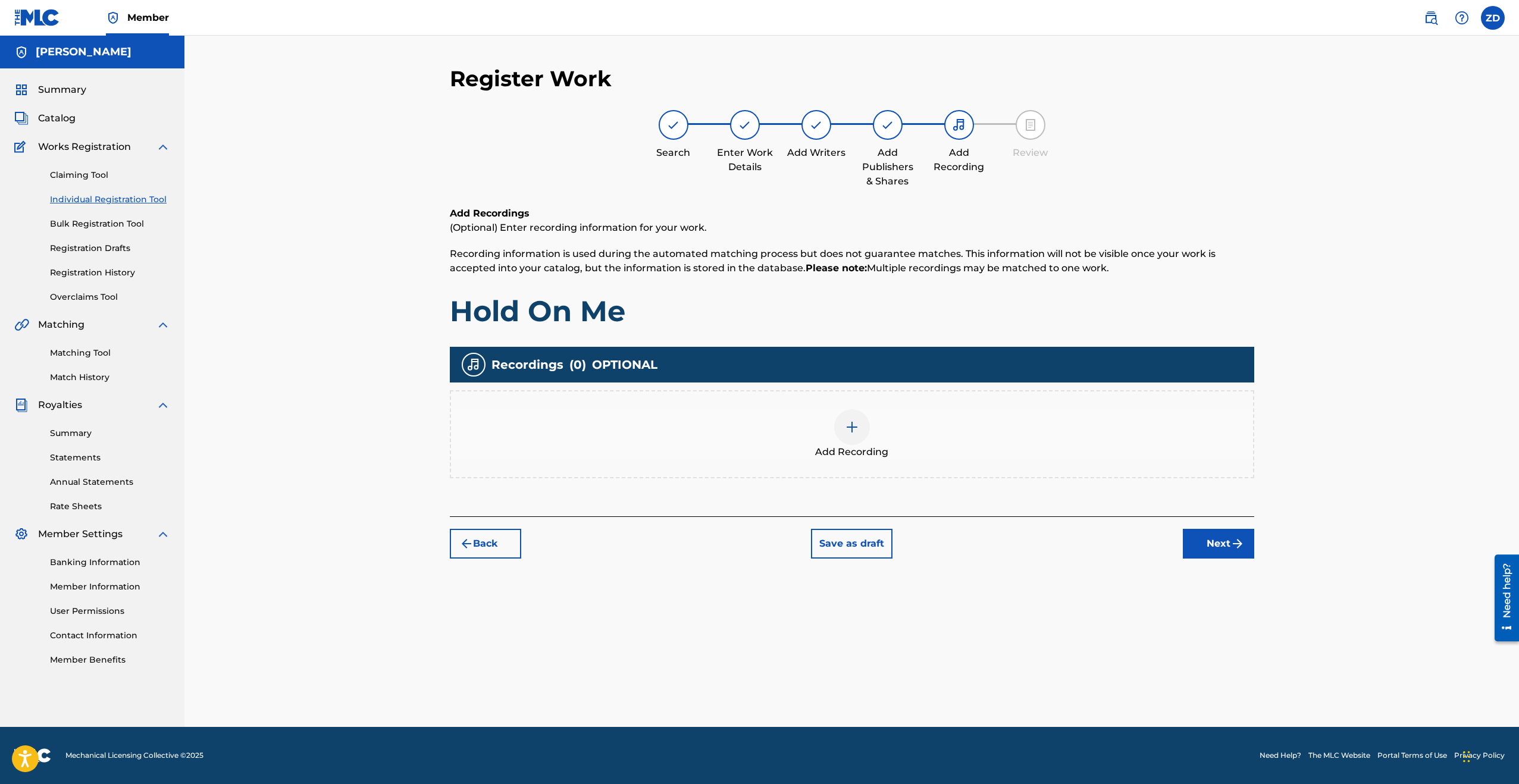
click at [484, 535] on button "Back" at bounding box center [486, 544] width 72 height 30
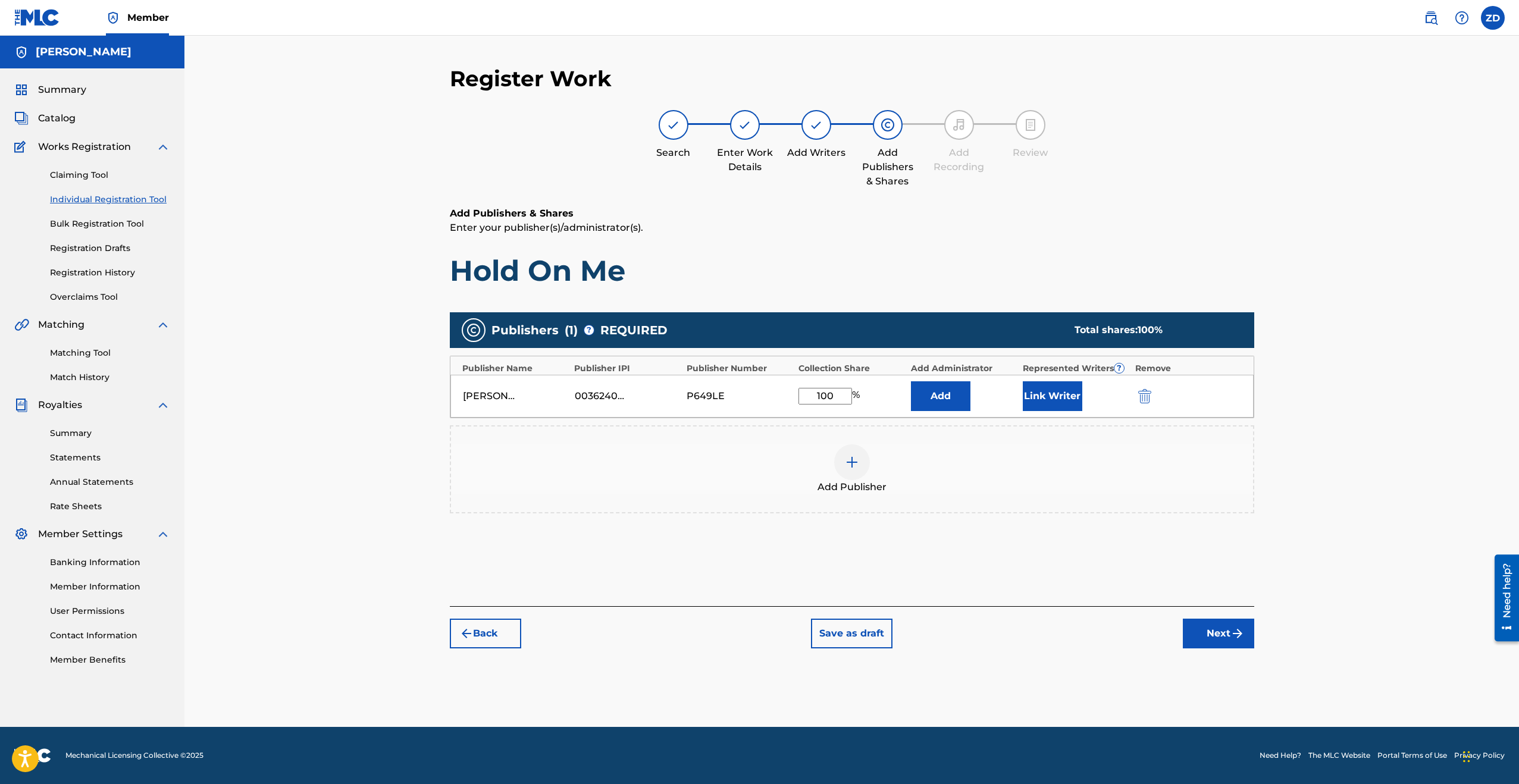
click at [839, 393] on input "100" at bounding box center [825, 396] width 53 height 17
type input "1"
type input "50"
click at [979, 175] on div "Search Enter Work Details Add Writers Add Publishers & Shares Add Recording Rev…" at bounding box center [852, 150] width 804 height 79
click at [1234, 626] on img "submit" at bounding box center [1238, 633] width 14 height 14
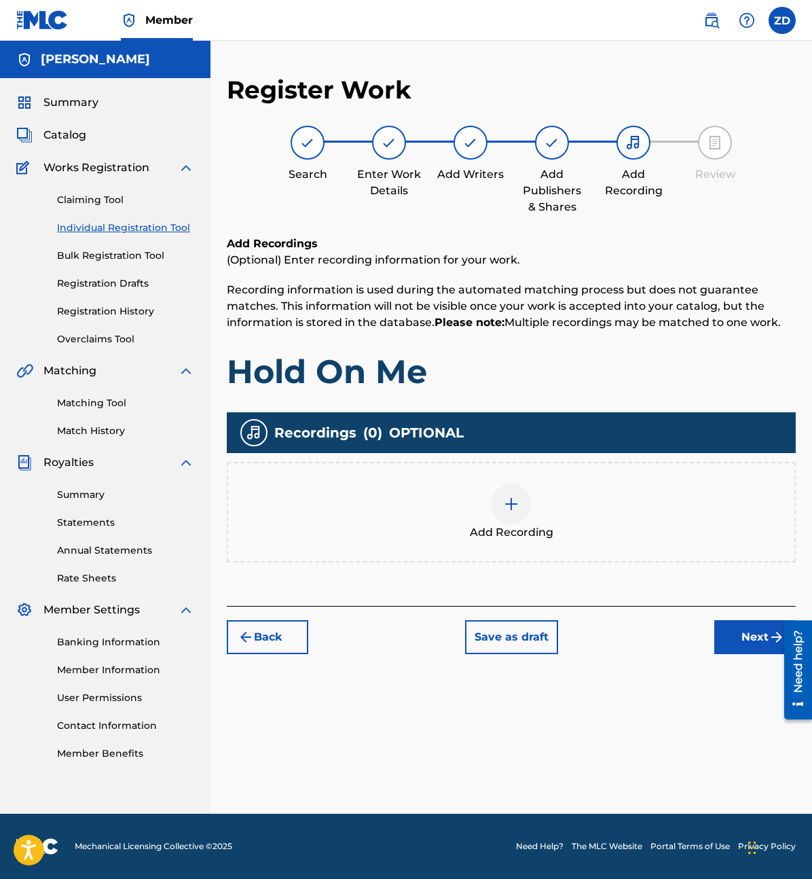
click at [502, 508] on div at bounding box center [511, 504] width 41 height 41
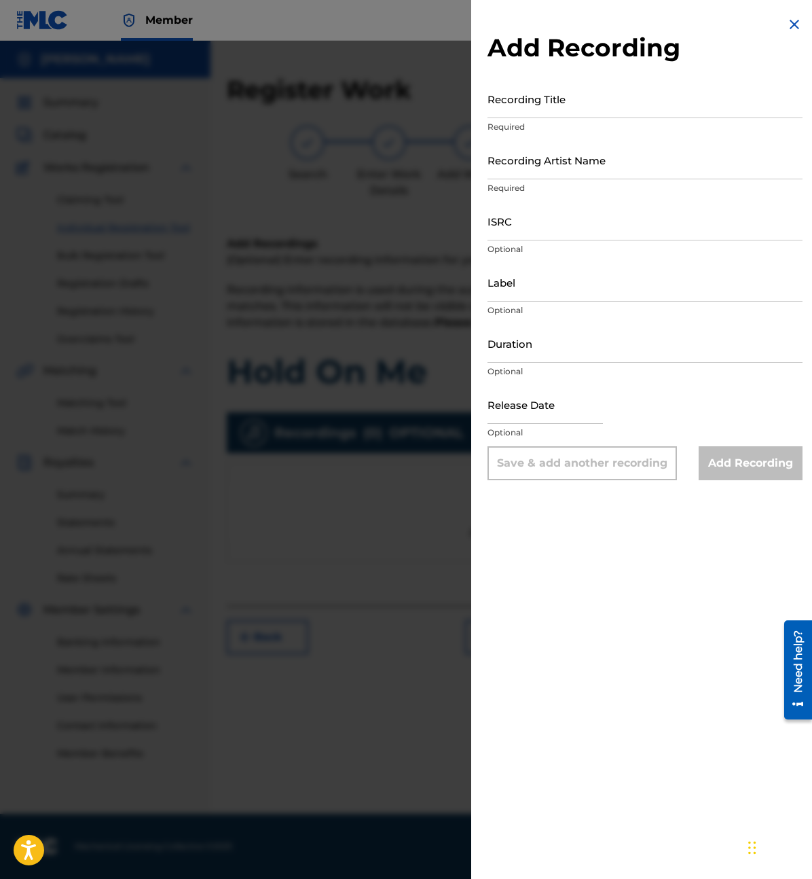
click at [520, 88] on input "Recording Title" at bounding box center [645, 98] width 315 height 39
type input "Hold On Me"
click at [551, 171] on input "Recording Artist Name" at bounding box center [645, 160] width 315 height 39
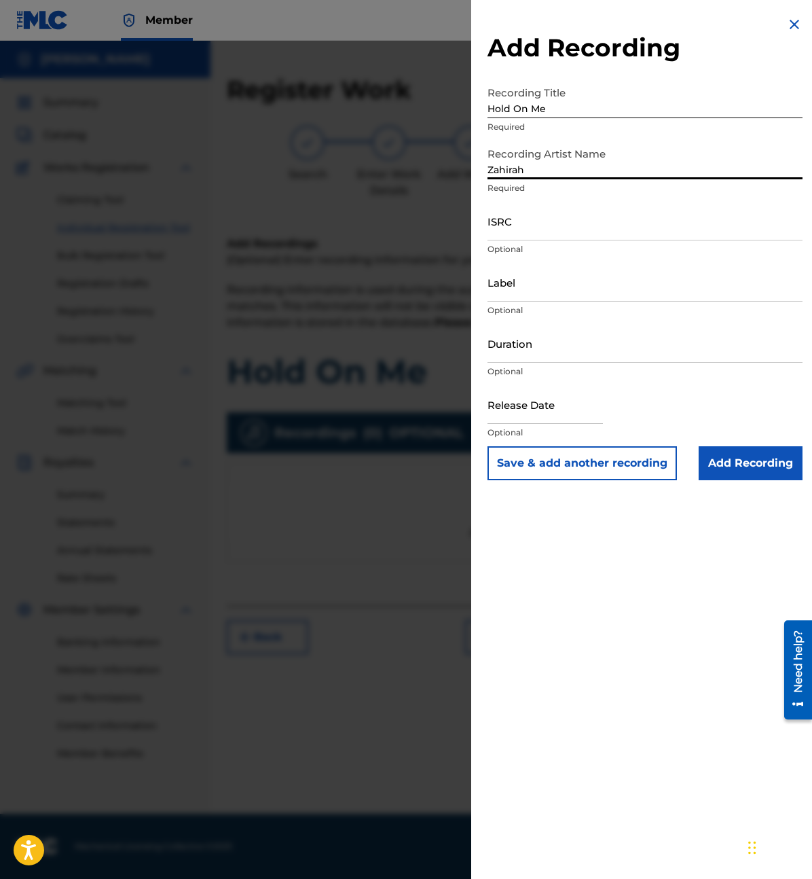
type input "Zahirah"
click at [538, 279] on input "Label" at bounding box center [645, 282] width 315 height 39
type input "For the Record"
click at [745, 463] on input "Add Recording" at bounding box center [751, 463] width 104 height 34
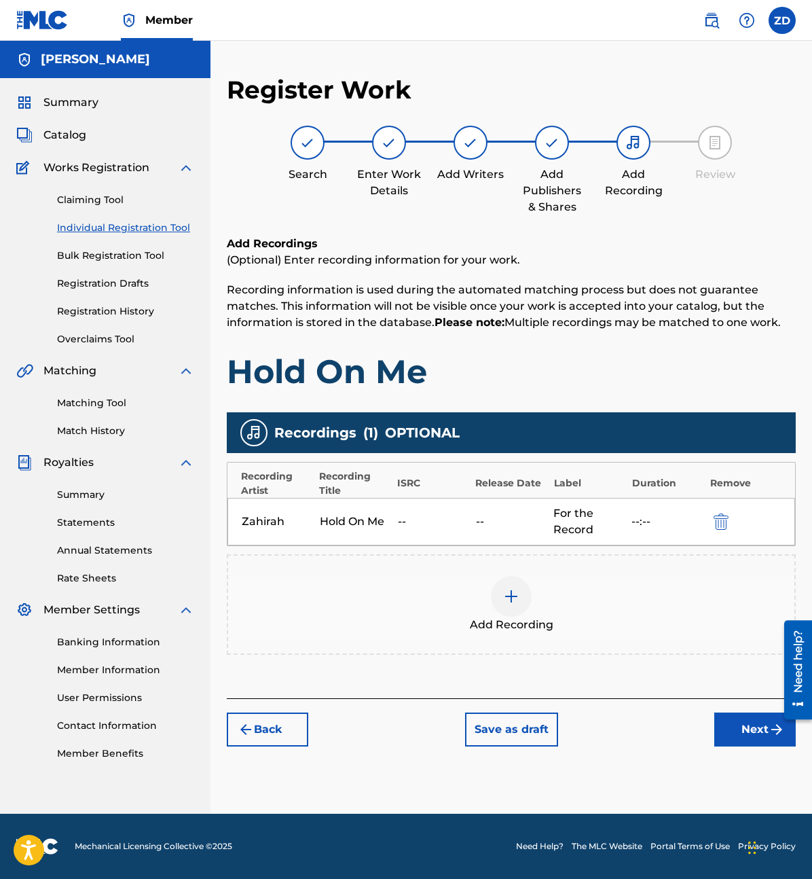
click at [740, 722] on button "Next" at bounding box center [756, 730] width 82 height 34
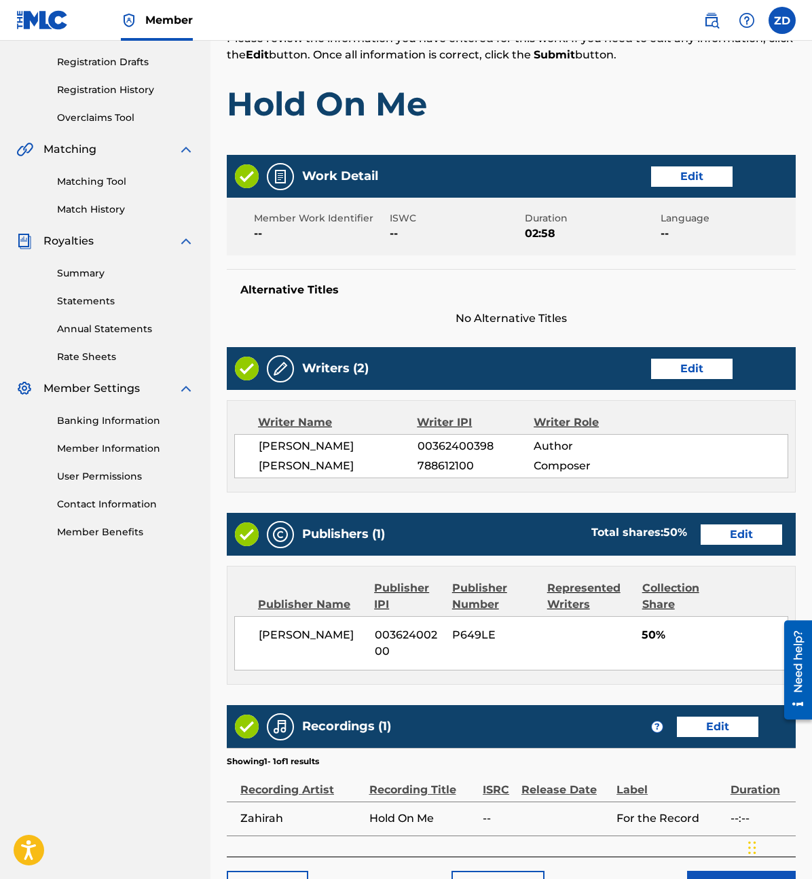
scroll to position [310, 0]
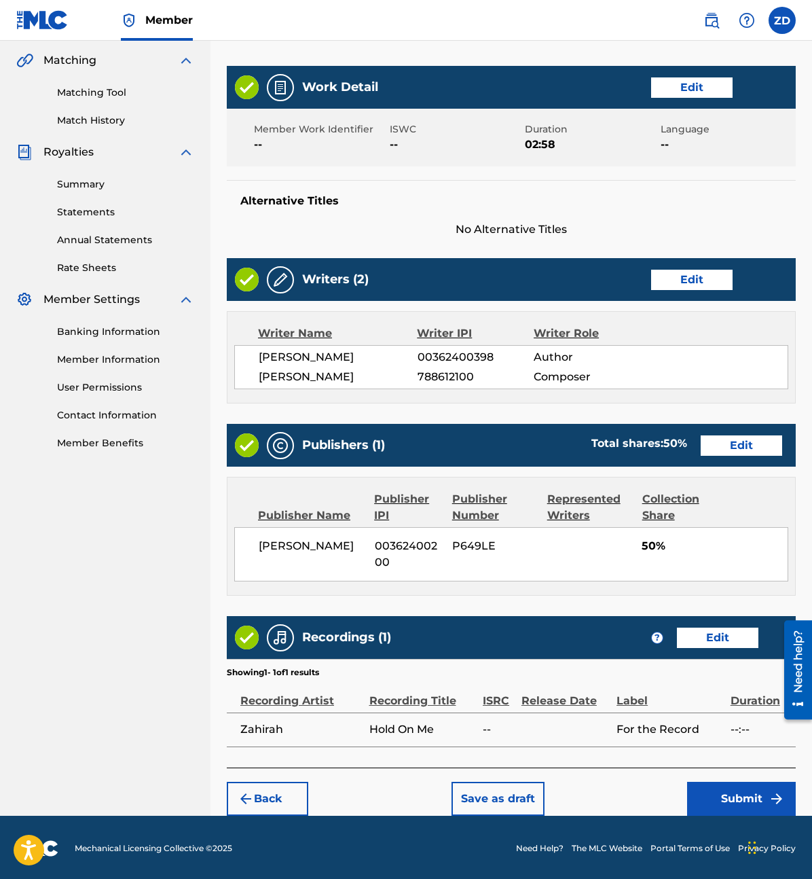
click at [742, 797] on button "Submit" at bounding box center [741, 799] width 109 height 34
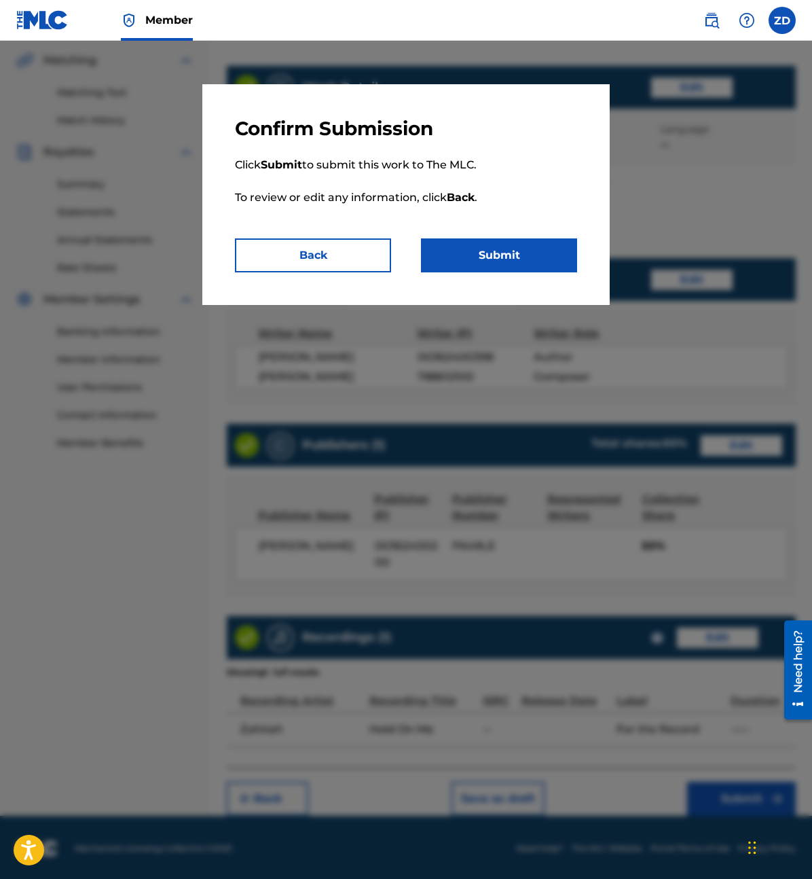
click at [507, 257] on button "Submit" at bounding box center [499, 255] width 156 height 34
